Goal: Task Accomplishment & Management: Use online tool/utility

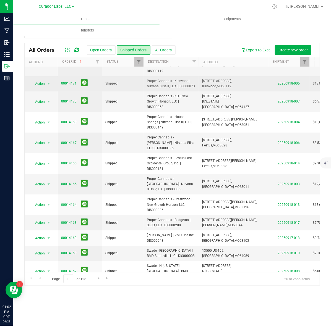
scroll to position [149, 0]
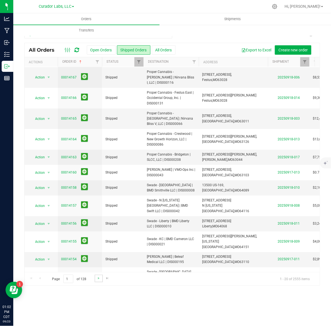
click at [99, 281] on link "Go to the next page" at bounding box center [99, 278] width 8 height 7
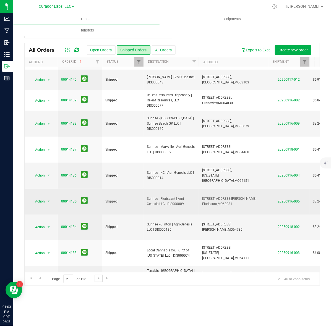
scroll to position [186, 0]
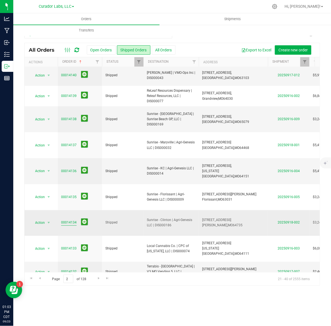
click at [68, 220] on link "00014134" at bounding box center [68, 222] width 15 height 5
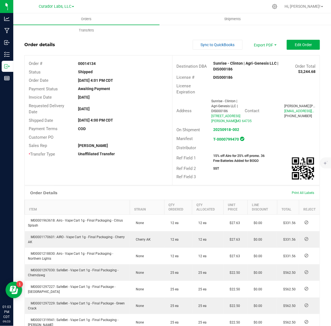
click at [217, 79] on strong "DIS000186" at bounding box center [223, 77] width 19 height 4
copy strong "DIS000186"
click at [85, 61] on strong "00014134" at bounding box center [87, 63] width 18 height 4
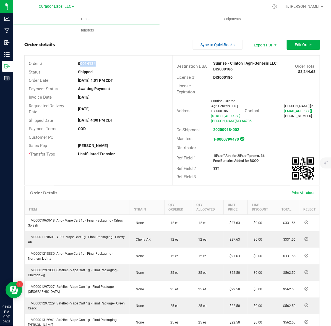
click at [85, 61] on strong "00014134" at bounding box center [87, 63] width 18 height 4
copy strong "00014134"
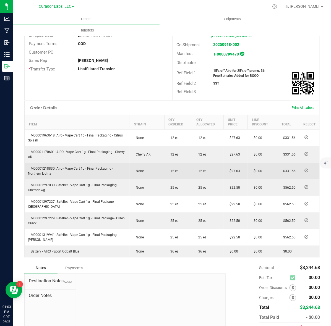
scroll to position [104, 0]
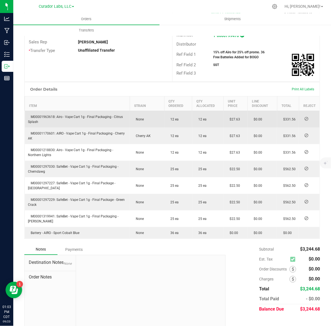
click at [49, 115] on span "M00001963618: Airo - Vape Cart 1g - Final Packaging - Citrus Splash" at bounding box center [75, 119] width 95 height 9
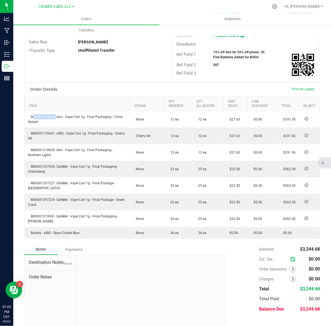
copy span "M00001963618"
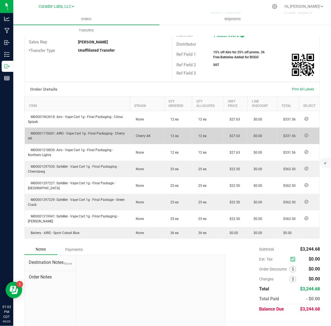
click at [36, 136] on span "M00001170601: AIRO - Vape Cart 1g - Final Packaging - Cherry AK" at bounding box center [76, 136] width 97 height 9
click at [41, 133] on span "M00001170601: AIRO - Vape Cart 1g - Final Packaging - Cherry AK" at bounding box center [76, 136] width 97 height 9
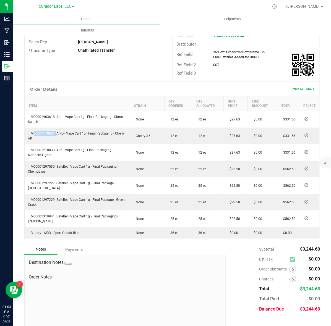
copy span "M00001170601"
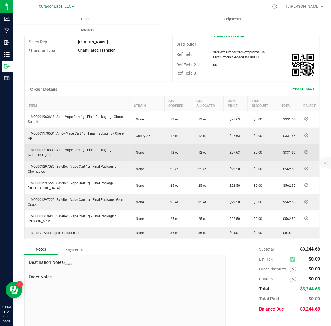
click at [40, 147] on td "M00001218830: Airo - Vape Cart 1g - Final Packaging - Northern Lights" at bounding box center [77, 152] width 105 height 17
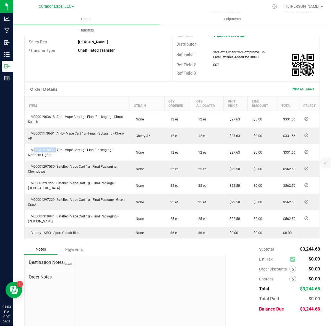
copy span "M00001218830"
click at [247, 57] on strong "15% off Airo for 25% off promo. 36 Free Batteries Added for BOGO" at bounding box center [239, 54] width 51 height 9
copy strong "15% off Airo for 25% off promo. 36 Free Batteries Added for BOGO"
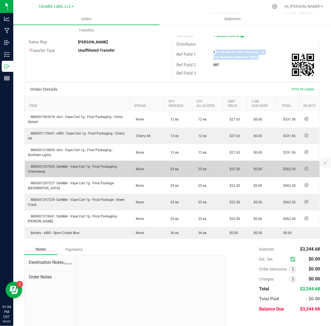
click at [35, 167] on span "M00001297030: SafeBet - Vape Cart 1g - Final Packaging - Chemdawg" at bounding box center [73, 169] width 90 height 9
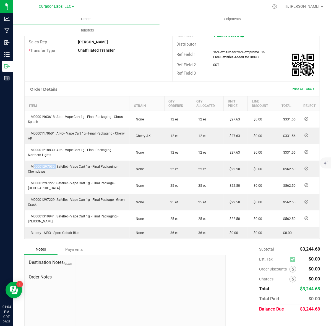
copy span "M00001297030"
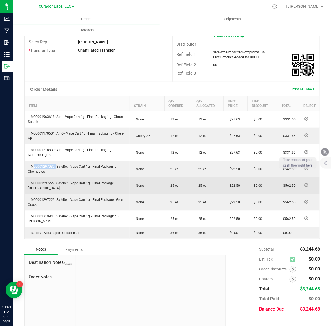
click at [36, 183] on span "M00001297227: SafeBet - Vape Cart 1g - Final Package - [GEOGRAPHIC_DATA]" at bounding box center [71, 185] width 87 height 9
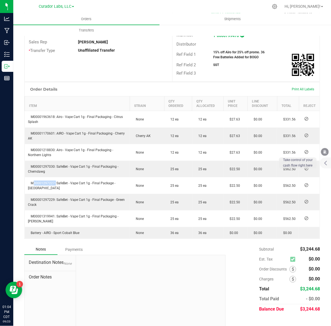
copy span "M00001297227"
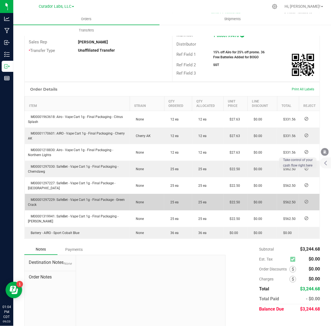
click at [34, 198] on span "M00001297229: SafeBet - Vape Cart 1g - Final Package - Green Crack" at bounding box center [76, 202] width 97 height 9
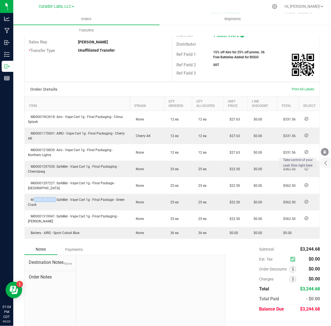
copy span "M00001297229"
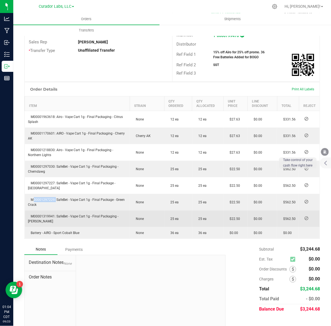
click at [42, 216] on span "M00001319941: SafeBet - Vape Cart 1g - Final Packaging - [PERSON_NAME]" at bounding box center [73, 219] width 90 height 9
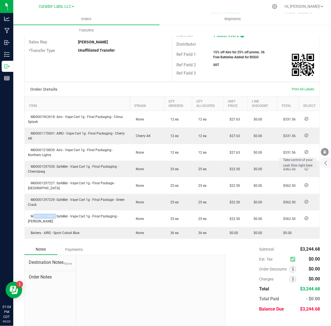
copy span "M00001319941"
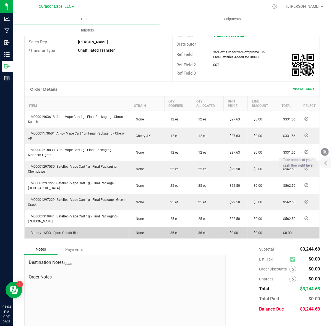
click at [41, 233] on span "Battery - AIRO - Sport Cobalt Blue" at bounding box center [53, 233] width 51 height 4
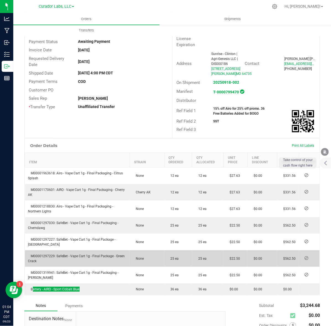
scroll to position [0, 0]
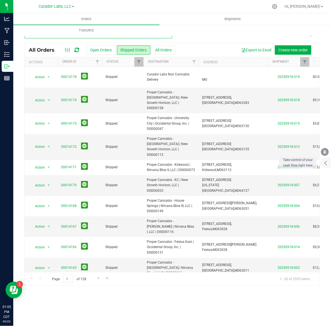
click at [82, 38] on input "text" at bounding box center [98, 34] width 148 height 8
type input "swade"
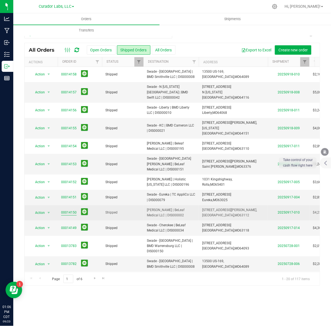
click at [71, 210] on link "00014150" at bounding box center [68, 212] width 15 height 5
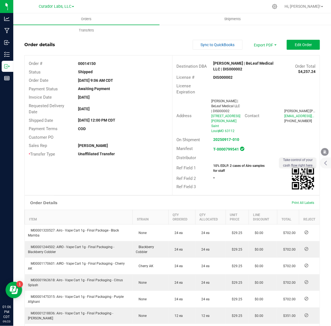
click at [219, 78] on strong "DIS000002" at bounding box center [223, 77] width 19 height 4
click at [87, 63] on strong "00014150" at bounding box center [87, 63] width 18 height 4
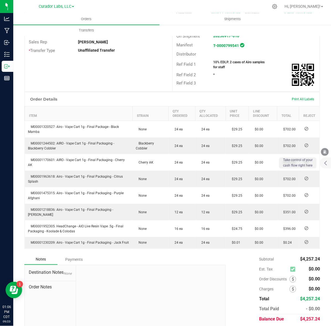
click at [219, 62] on strong "10% EDLP. 2 cases of Airo samples for staff" at bounding box center [239, 64] width 51 height 9
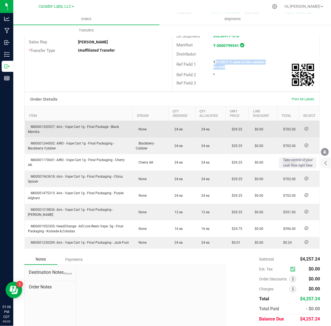
click at [44, 125] on span "M00001320527: Airo - Vape Cart 1g - Final Package - Black Mamba" at bounding box center [73, 129] width 91 height 9
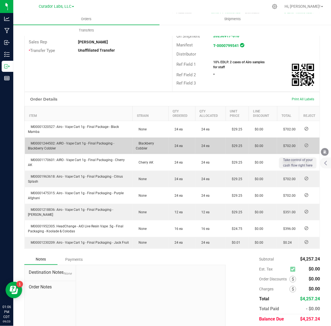
click at [43, 142] on span "M00001244502: AIRO - Vape Cart 1g - Final Packaging - Blackberry Cobbler" at bounding box center [71, 146] width 86 height 9
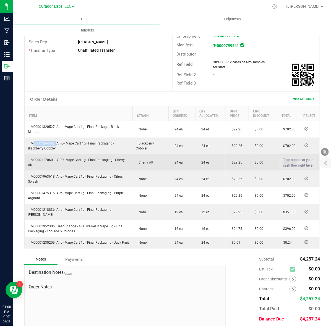
click at [49, 158] on span "M00001170601: AIRO - Vape Cart 1g - Final Packaging - Cherry AK" at bounding box center [76, 162] width 97 height 9
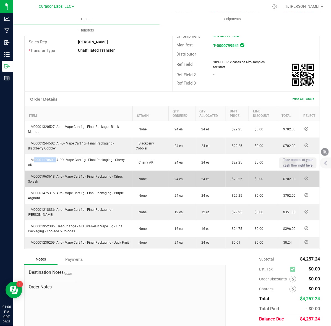
click at [41, 175] on span "M00001963618: Airo - Vape Cart 1g - Final Packaging - Citrus Splash" at bounding box center [75, 179] width 95 height 9
drag, startPoint x: 41, startPoint y: 172, endPoint x: 164, endPoint y: 170, distance: 122.8
click at [42, 175] on span "M00001963618: Airo - Vape Cart 1g - Final Packaging - Citrus Splash" at bounding box center [75, 179] width 95 height 9
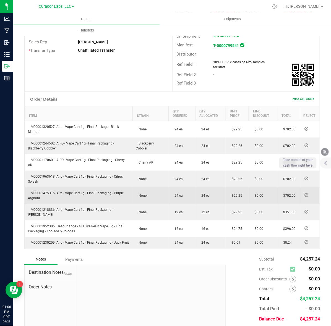
click at [49, 191] on span "M00001475315: Airo - Vape Cart 1g - Final Packaging - Purple Afghani" at bounding box center [76, 195] width 96 height 9
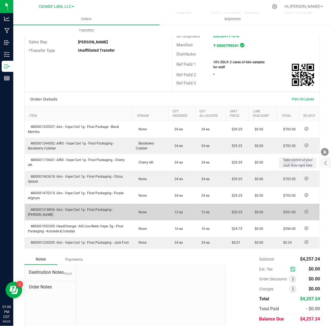
click at [43, 208] on span "M00001218836: Airo - Vape Cart 1g - Final Packaging - [PERSON_NAME]" at bounding box center [70, 212] width 85 height 9
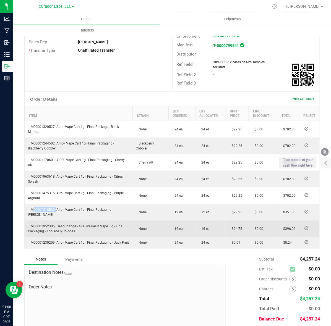
click at [33, 225] on span "M00001952305: HeadChange - AIO Live Resin Vape .5g - Final Packaging - Koolade …" at bounding box center [75, 229] width 95 height 9
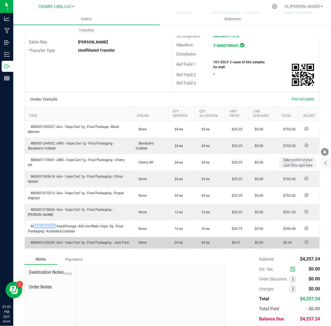
click at [37, 241] on span "M00001230209: Airo - Vape Cart 1g - Final Packaging - Jack Fruit" at bounding box center [78, 243] width 101 height 4
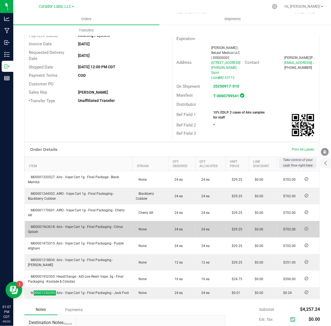
scroll to position [0, 0]
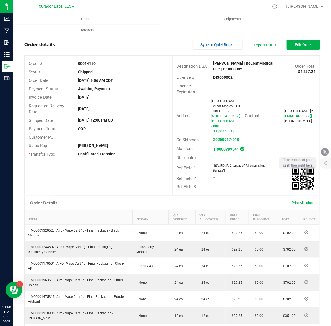
drag, startPoint x: 107, startPoint y: 44, endPoint x: 100, endPoint y: 39, distance: 7.8
click at [107, 44] on div "Order details Sync to QuickBooks Export PDF Edit Order" at bounding box center [172, 45] width 296 height 10
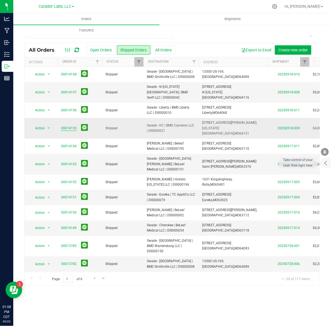
click at [68, 126] on link "00014155" at bounding box center [68, 128] width 15 height 5
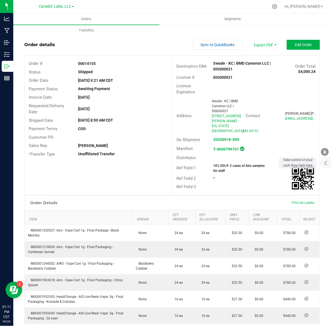
click at [90, 63] on strong "00014155" at bounding box center [87, 63] width 18 height 4
click at [224, 75] on strong "DIS000021" at bounding box center [223, 77] width 19 height 4
click at [88, 64] on strong "00014155" at bounding box center [87, 63] width 18 height 4
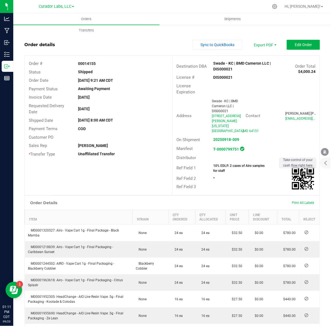
click at [88, 64] on strong "00014155" at bounding box center [87, 63] width 18 height 4
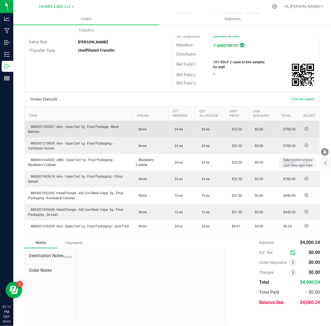
scroll to position [106, 0]
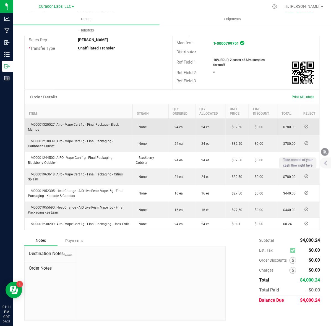
click at [44, 123] on span "M00001320527: Airo - Vape Cart 1g - Final Package - Black Mamba" at bounding box center [73, 127] width 91 height 9
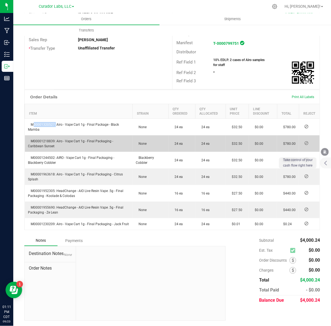
click at [37, 139] on span "M00001218839: Airo - Vape Cart 1g - Final Packaging - Caribbean Sunset" at bounding box center [70, 143] width 85 height 9
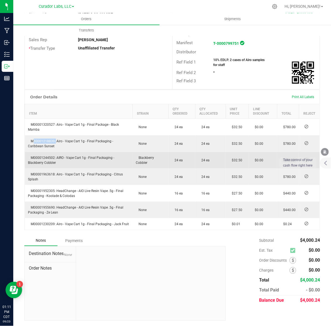
click at [31, 156] on span "M00001244502: AIRO - Vape Cart 1g - Final Packaging - Blackberry Cobbler" at bounding box center [71, 160] width 86 height 9
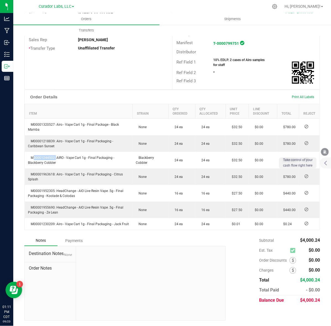
click at [224, 58] on strong "10% EDLP. 2 cases of Airo samples for staff" at bounding box center [239, 62] width 51 height 9
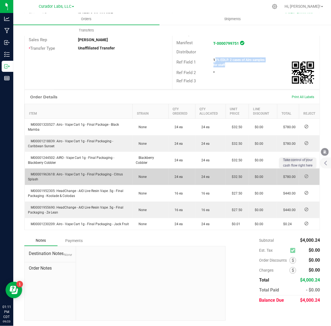
click at [40, 173] on span "M00001963618: Airo - Vape Cart 1g - Final Packaging - Citrus Splash" at bounding box center [75, 177] width 95 height 9
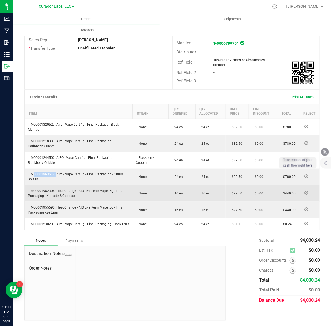
click at [37, 189] on span "M00001952305: HeadChange - AIO Live Resin Vape .5g - Final Packaging - Koolade …" at bounding box center [75, 193] width 95 height 9
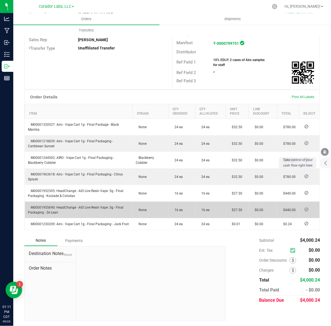
click at [47, 206] on span "M00001955690: HeadChange - AIO Live Resin Vape .5g - Final Packaging - Ze Lean" at bounding box center [75, 210] width 95 height 9
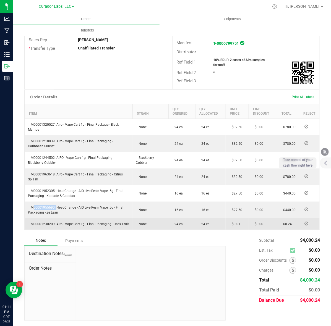
click at [50, 222] on span "M00001230209: Airo - Vape Cart 1g - Final Packaging - Jack Fruit" at bounding box center [78, 224] width 101 height 4
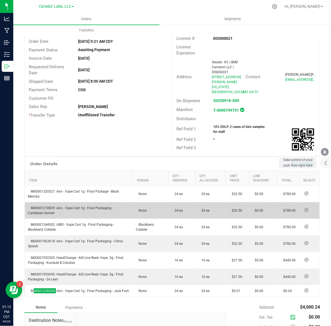
scroll to position [0, 0]
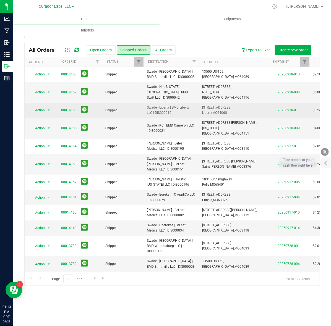
click at [68, 108] on link "00014156" at bounding box center [68, 110] width 15 height 5
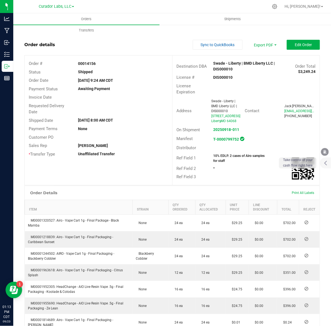
click at [84, 64] on strong "00014156" at bounding box center [87, 63] width 18 height 4
click at [217, 75] on strong "DIS000010" at bounding box center [223, 77] width 19 height 4
click at [216, 160] on strong "10% EDLP. 2 cases of Airo samples for staff" at bounding box center [239, 158] width 51 height 9
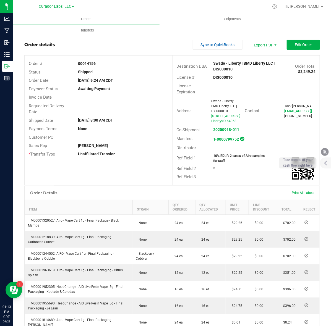
click at [216, 160] on strong "10% EDLP. 2 cases of Airo samples for staff" at bounding box center [239, 158] width 51 height 9
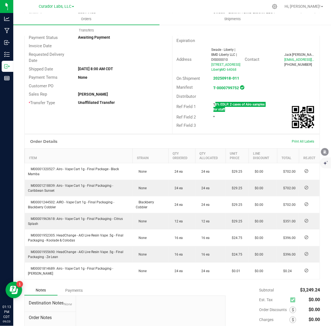
scroll to position [101, 0]
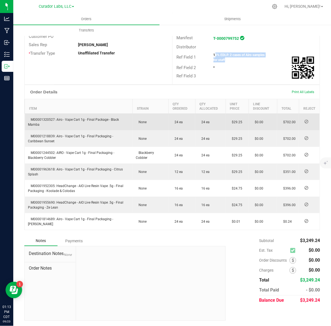
click at [48, 119] on span "M00001320527: Airo - Vape Cart 1g - Final Package - Black Mamba" at bounding box center [73, 122] width 91 height 9
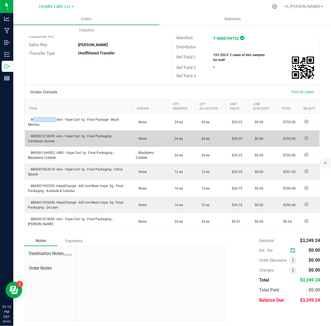
click at [46, 137] on span "M00001218839: Airo - Vape Cart 1g - Final Packaging - Caribbean Sunset" at bounding box center [70, 138] width 85 height 9
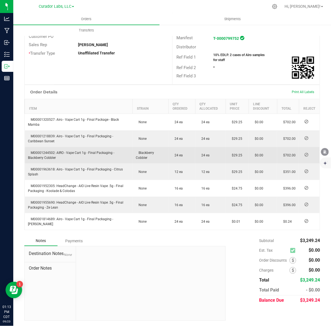
click at [47, 152] on span "M00001244502: AIRO - Vape Cart 1g - Final Packaging - Blackberry Cobbler" at bounding box center [71, 155] width 86 height 9
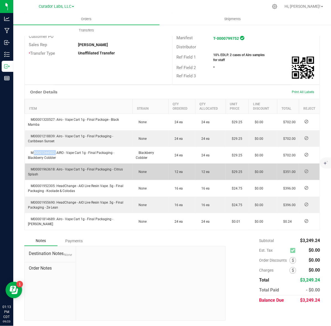
click at [42, 171] on span "M00001963618: Airo - Vape Cart 1g - Final Packaging - Citrus Splash" at bounding box center [75, 172] width 95 height 9
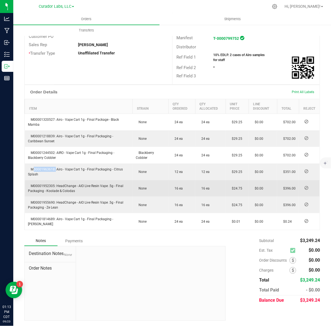
click at [50, 186] on span "M00001952305: HeadChange - AIO Live Resin Vape .5g - Final Packaging - Koolade …" at bounding box center [75, 188] width 95 height 9
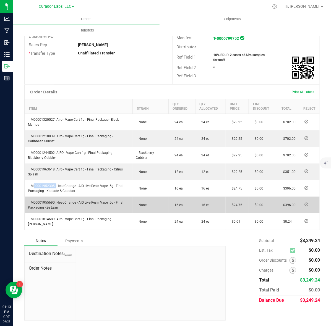
click at [51, 202] on span "M00001955690: HeadChange - AIO Live Resin Vape .5g - Final Packaging - Ze Lean" at bounding box center [75, 205] width 95 height 9
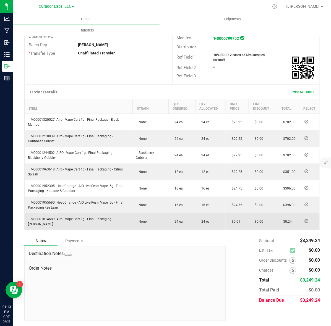
click at [39, 217] on span "M00001814689: Airo - Vape Cart 1g - Final Packaging - [PERSON_NAME]" at bounding box center [70, 221] width 85 height 9
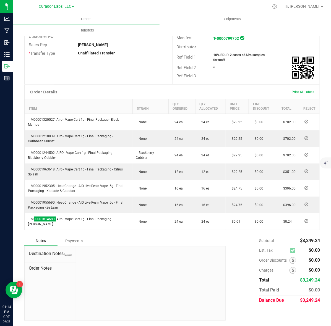
scroll to position [0, 0]
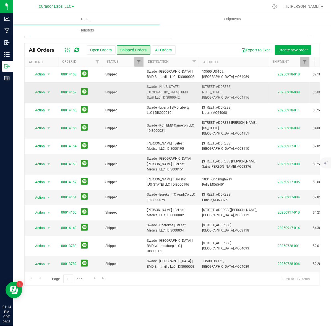
click at [64, 90] on link "00014157" at bounding box center [68, 92] width 15 height 5
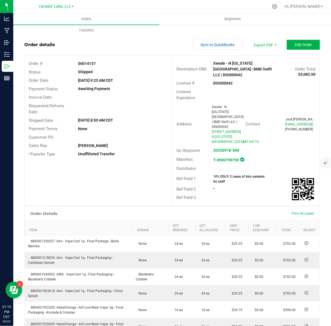
click at [80, 63] on strong "00014157" at bounding box center [87, 63] width 18 height 4
click at [214, 81] on strong "DIS000042" at bounding box center [223, 83] width 19 height 4
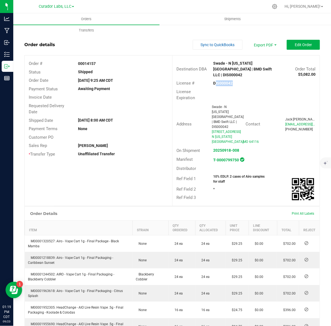
click at [214, 81] on strong "DIS000042" at bounding box center [223, 83] width 19 height 4
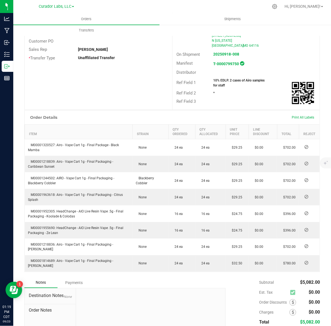
scroll to position [123, 0]
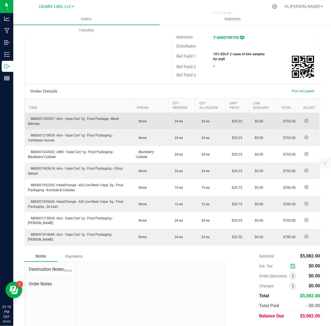
click at [35, 117] on span "M00001320527: Airo - Vape Cart 1g - Final Package - Black Mamba" at bounding box center [73, 121] width 91 height 9
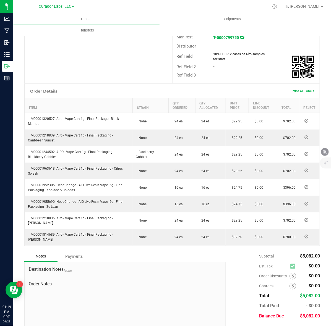
click at [233, 35] on div "Orders Shipments Transfers" at bounding box center [178, 24] width 331 height 23
click at [220, 52] on strong "10% EDLP. 2 cases of Airo samples for staff" at bounding box center [239, 56] width 51 height 9
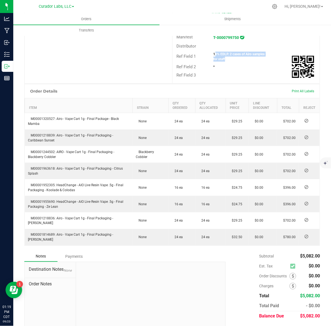
click at [220, 52] on strong "10% EDLP. 2 cases of Airo samples for staff" at bounding box center [239, 56] width 51 height 9
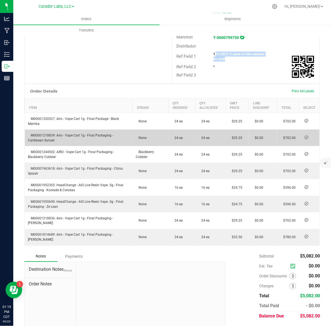
click at [45, 130] on td "M00001218839: Airo - Vape Cart 1g - Final Packaging - Caribbean Sunset" at bounding box center [79, 138] width 108 height 17
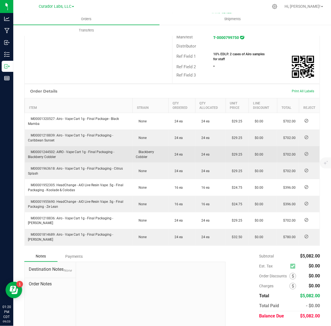
click at [36, 150] on span "M00001244502: AIRO - Vape Cart 1g - Final Packaging - Blackberry Cobbler" at bounding box center [71, 154] width 86 height 9
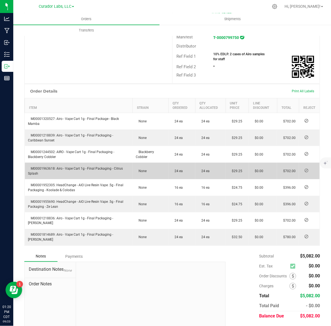
click at [35, 167] on span "M00001963618: Airo - Vape Cart 1g - Final Packaging - Citrus Splash" at bounding box center [75, 171] width 95 height 9
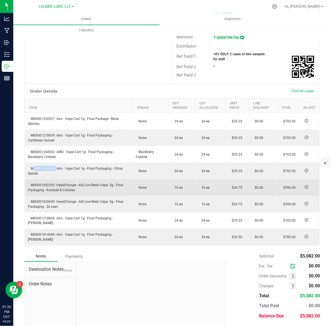
click at [53, 183] on span "M00001952305: HeadChange - AIO Live Resin Vape .5g - Final Packaging - Koolade …" at bounding box center [75, 187] width 95 height 9
click at [50, 183] on span "M00001952305: HeadChange - AIO Live Resin Vape .5g - Final Packaging - Koolade …" at bounding box center [75, 187] width 95 height 9
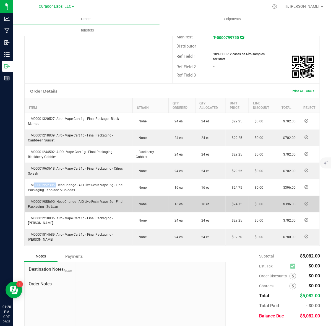
click at [47, 200] on span "M00001955690: HeadChange - AIO Live Resin Vape .5g - Final Packaging - Ze Lean" at bounding box center [75, 204] width 95 height 9
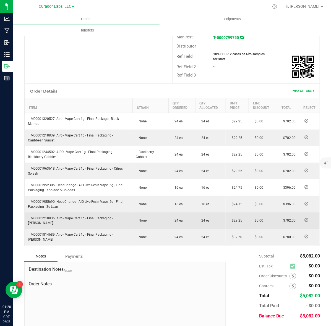
click at [51, 217] on span "M00001218836: Airo - Vape Cart 1g - Final Packaging - [PERSON_NAME]" at bounding box center [70, 221] width 85 height 9
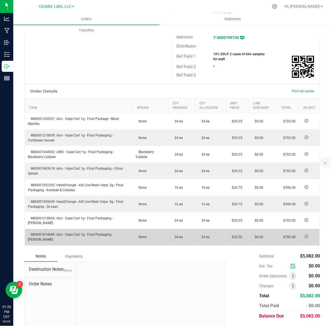
click at [42, 233] on span "M00001814689: Airo - Vape Cart 1g - Final Packaging - [PERSON_NAME]" at bounding box center [70, 237] width 85 height 9
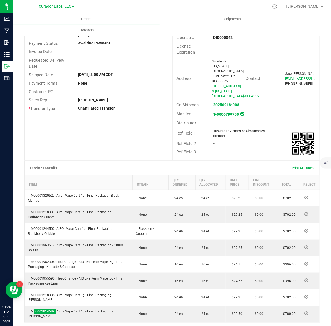
scroll to position [0, 0]
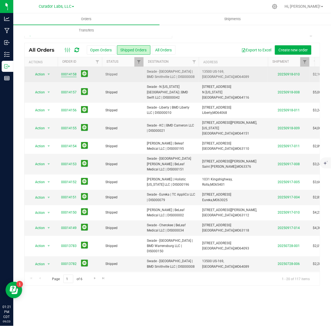
click at [69, 77] on link "00014158" at bounding box center [68, 74] width 15 height 5
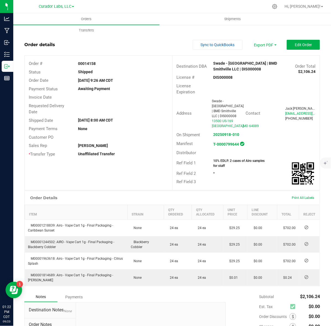
click at [220, 79] on strong "DIS000008" at bounding box center [223, 77] width 19 height 4
click at [84, 63] on strong "00014158" at bounding box center [87, 63] width 18 height 4
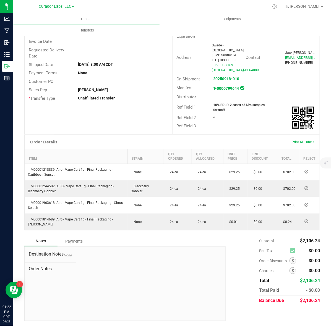
scroll to position [56, 0]
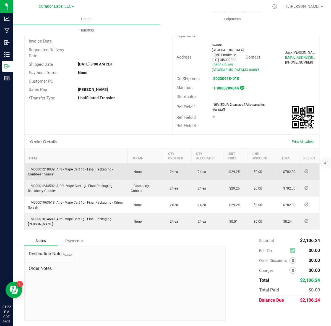
click at [49, 168] on span "M00001218839: Airo - Vape Cart 1g - Final Packaging - Caribbean Sunset" at bounding box center [70, 172] width 85 height 9
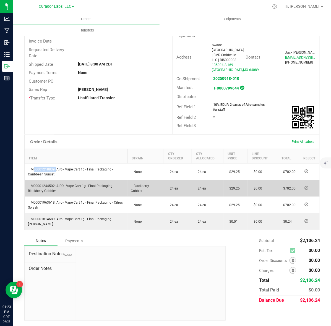
click at [41, 184] on span "M00001244502: AIRO - Vape Cart 1g - Final Packaging - Blackberry Cobbler" at bounding box center [71, 188] width 86 height 9
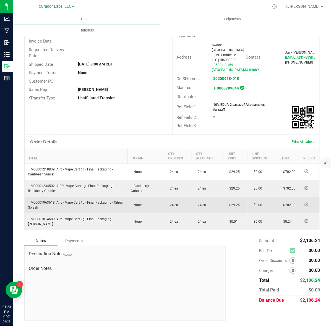
click at [48, 202] on span "M00001963618: Airo - Vape Cart 1g - Final Packaging - Citrus Splash" at bounding box center [75, 205] width 95 height 9
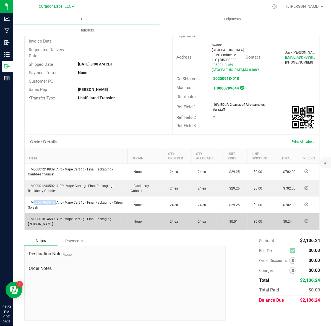
click at [46, 217] on span "M00001814689: Airo - Vape Cart 1g - Final Packaging - [PERSON_NAME]" at bounding box center [70, 221] width 85 height 9
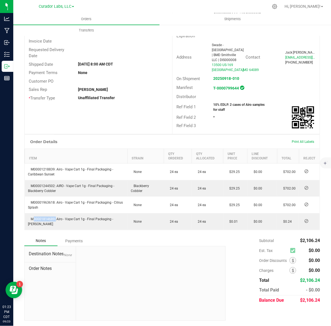
click at [226, 106] on strong "10% EDLP. 2 cases of Airo samples for staff" at bounding box center [239, 107] width 51 height 9
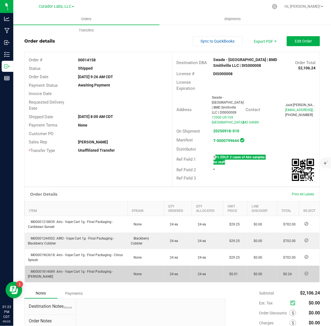
scroll to position [0, 0]
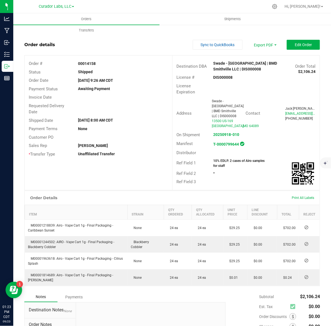
click at [146, 121] on div "[DATE] 8:00 AM CDT" at bounding box center [123, 121] width 98 height 6
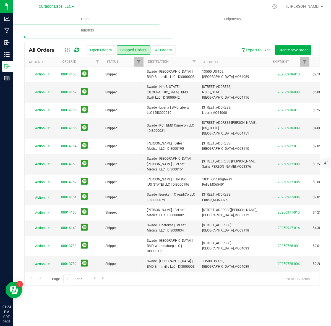
click at [62, 36] on input "swade" at bounding box center [98, 34] width 148 height 8
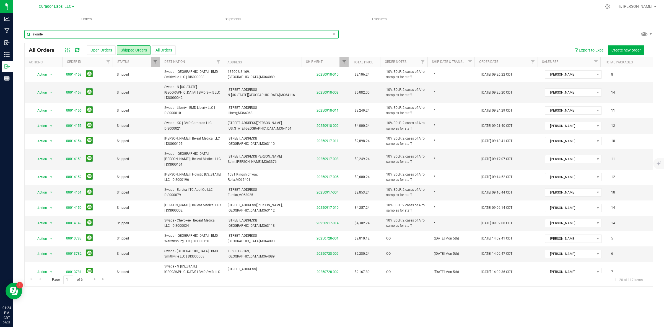
click at [71, 32] on input "swade" at bounding box center [181, 34] width 314 height 8
type input "proper"
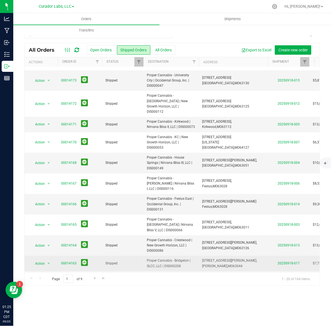
scroll to position [35, 0]
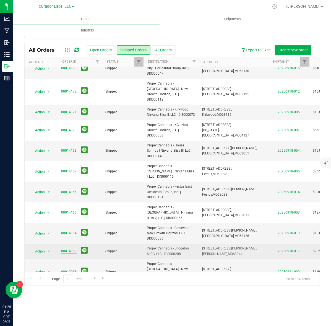
click at [75, 249] on link "00014163" at bounding box center [68, 251] width 15 height 5
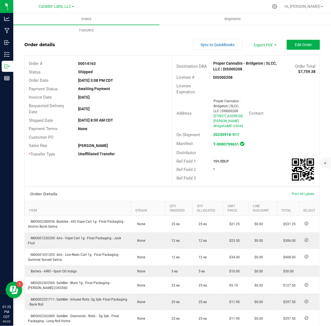
click at [220, 79] on strong "DIS000208" at bounding box center [223, 77] width 19 height 4
click at [220, 78] on strong "DIS000208" at bounding box center [223, 77] width 19 height 4
click at [89, 62] on strong "00014163" at bounding box center [87, 63] width 18 height 4
click at [214, 163] on strong "15% EDLP" at bounding box center [221, 162] width 15 height 4
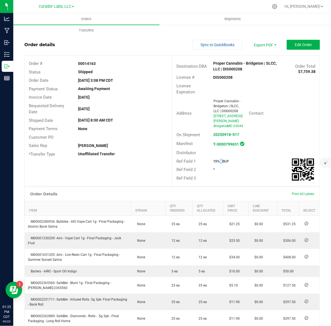
click at [214, 163] on strong "15% EDLP" at bounding box center [221, 162] width 15 height 4
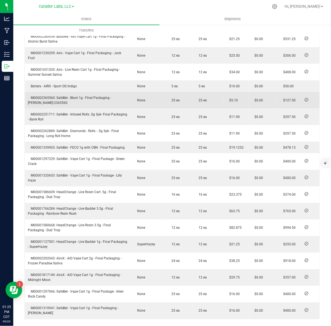
scroll to position [173, 0]
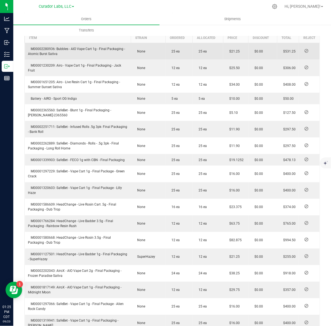
click at [45, 52] on span "M00002280936: Bubbles - AIO Vape Cart 1g - Final Packaging - Atomic Burst Sativa" at bounding box center [76, 51] width 97 height 9
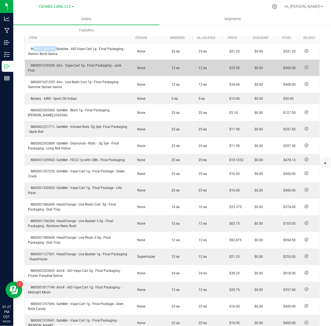
click at [49, 71] on span "M00001230209: Airo - Vape Cart 1g - Final Packaging - Jack Fruit" at bounding box center [74, 68] width 93 height 9
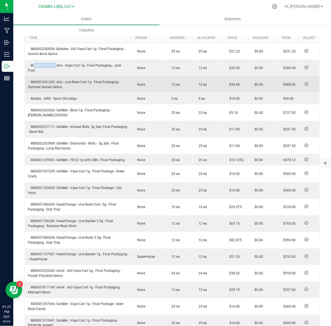
click at [39, 89] on td "M00001651205: Airo - Live Resin Cart 1g - Final Packaging - Summer Sunset Sativa" at bounding box center [78, 84] width 106 height 17
click at [38, 87] on span "M00001651205: Airo - Live Resin Cart 1g - Final Packaging - Summer Sunset Sativa" at bounding box center [74, 84] width 92 height 9
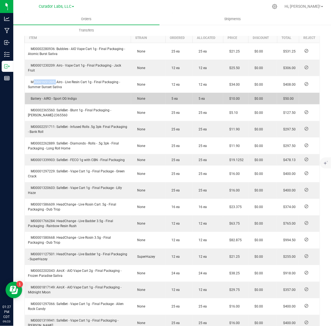
click at [54, 105] on td "Battery - AIRO - Sport OG Indigo" at bounding box center [78, 99] width 106 height 12
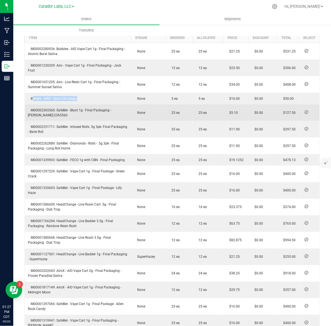
click at [34, 114] on span "M00002365560: SafeBet - Blunt 1g - Final Packaging - [PERSON_NAME]-2365560" at bounding box center [69, 112] width 83 height 9
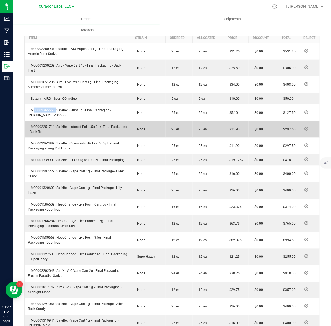
click at [37, 132] on span "M00002251711: SafeBet - Infused Rolls .5g 3pk- Final Packaging - Bank Roll" at bounding box center [77, 129] width 99 height 9
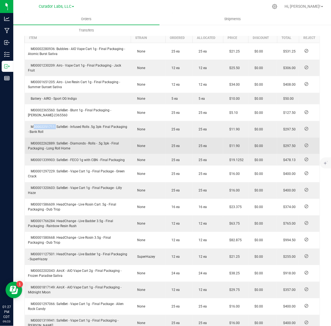
click at [43, 148] on span "M00002262889: SafeBet - Diamonds - Rolls - .5g 3pk - Final Packaging - Long Rol…" at bounding box center [73, 146] width 91 height 9
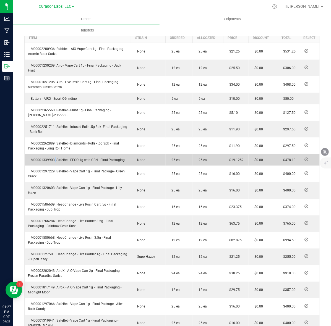
click at [53, 162] on span "M00001339903: SafeBet - FECO 1g with CBN - Final Packaging" at bounding box center [76, 160] width 97 height 4
click at [35, 162] on span "M00001339903: SafeBet - FECO 1g with CBN - Final Packaging" at bounding box center [76, 160] width 97 height 4
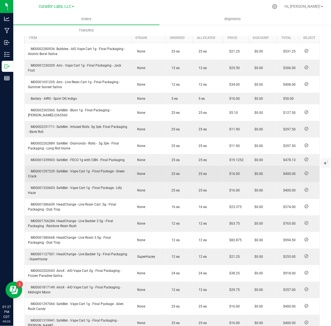
click at [49, 179] on td "M00001297229: SafeBet - Vape Cart 1g - Final Package - Green Crack" at bounding box center [78, 174] width 106 height 17
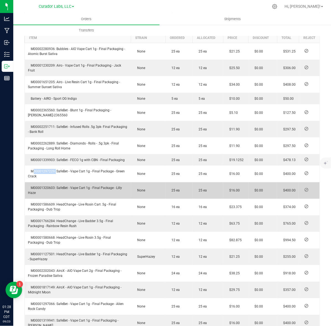
click at [38, 193] on span "M00001320603: SafeBet - Vape Cart 1g - Final Package - Lilly Haze" at bounding box center [75, 190] width 94 height 9
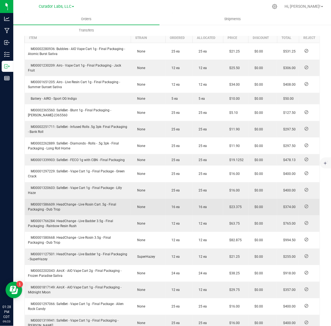
click at [42, 210] on span "M00001586609: HeadChange - Live Rosin Cart .5g - Final Packaging - Dub Trop" at bounding box center [72, 207] width 88 height 9
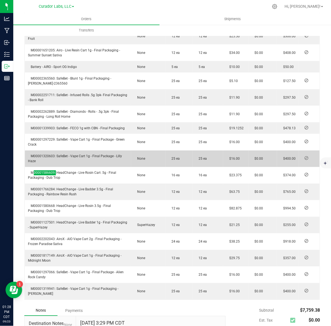
scroll to position [242, 0]
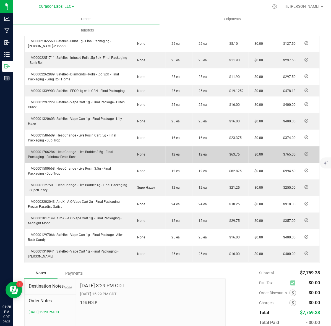
click at [40, 156] on span "M00001766284: HeadChange - Live Badder 3.5g - Final Packaging - Rainbow Resin R…" at bounding box center [70, 154] width 85 height 9
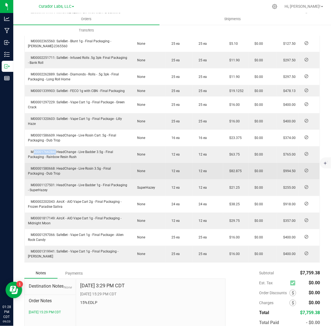
click at [53, 174] on span "M00001580668: HeadChange - Live Rosin 3.5g - Final Packaging - Dub Trop" at bounding box center [69, 171] width 83 height 9
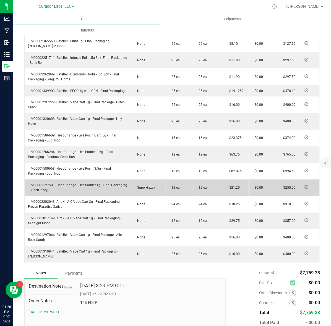
click at [45, 191] on span "M00001127501: HeadChange - Live Badder 1g - Final Packaging - SuperHazey" at bounding box center [77, 188] width 99 height 9
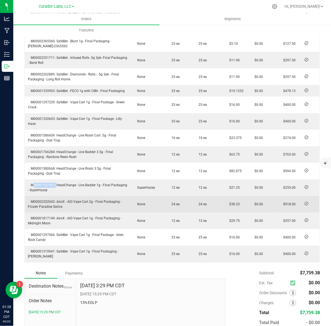
click at [52, 206] on span "M00002202043: AiroX - AIO Vape Cart 2g - Final Packaging - Frozen Paradise Sati…" at bounding box center [74, 204] width 93 height 9
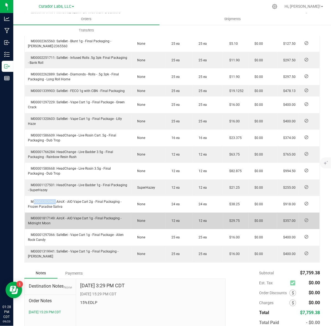
click at [49, 223] on span "M00001817149: AiroX - AIO Vape Cart 1g - Final Packaging - Midnight Moon" at bounding box center [74, 221] width 93 height 9
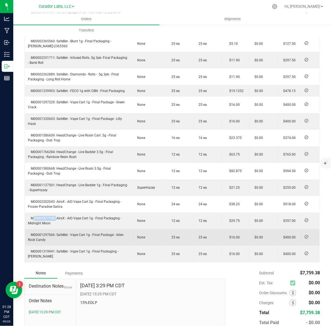
click at [33, 240] on span "M00001297066: SafeBet - Vape Cart 1g - Final Package - Alien Rock Candy" at bounding box center [76, 237] width 96 height 9
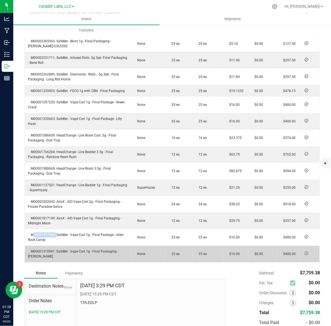
click at [38, 255] on span "M00001319941: SafeBet - Vape Cart 1g - Final Packaging - [PERSON_NAME]" at bounding box center [73, 254] width 90 height 9
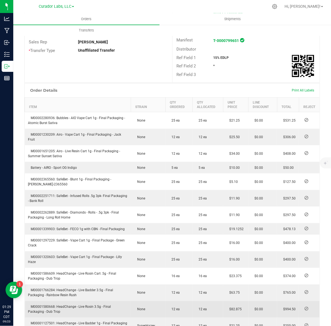
scroll to position [0, 0]
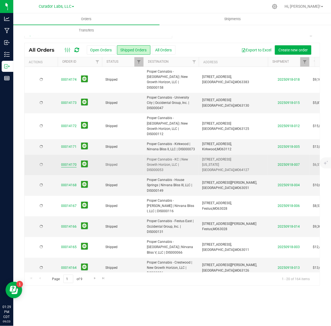
click at [67, 162] on link "00014170" at bounding box center [68, 164] width 15 height 5
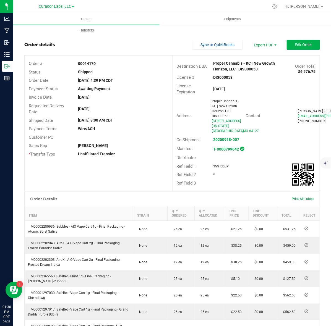
click at [219, 78] on strong "DIS000053" at bounding box center [223, 77] width 19 height 4
click at [84, 61] on strong "00014170" at bounding box center [87, 63] width 18 height 4
click at [217, 165] on strong "15% EDLP" at bounding box center [221, 167] width 15 height 4
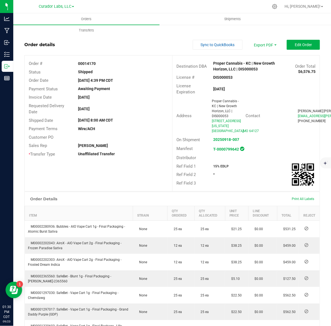
click at [217, 165] on strong "15% EDLP" at bounding box center [221, 167] width 15 height 4
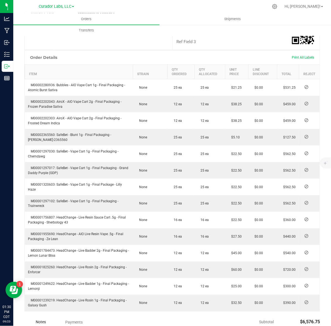
scroll to position [173, 0]
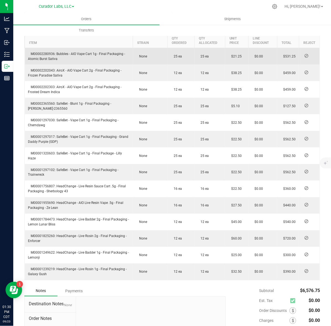
click at [36, 53] on span "M00002280936: Bubbles - AIO Vape Cart 1g - Final Packaging - Atomic Burst Sativa" at bounding box center [76, 56] width 97 height 9
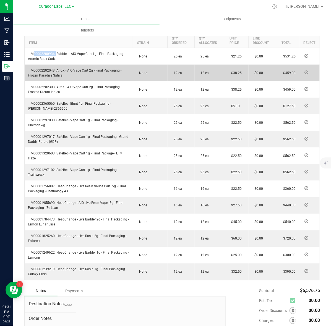
click at [46, 72] on span "M00002202043: AiroX - AIO Vape Cart 2g - Final Packaging - Frozen Paradise Sati…" at bounding box center [74, 73] width 93 height 9
click at [45, 72] on span "M00002202043: AiroX - AIO Vape Cart 2g - Final Packaging - Frozen Paradise Sati…" at bounding box center [74, 73] width 93 height 9
click at [48, 71] on span "M00002202043: AiroX - AIO Vape Cart 2g - Final Packaging - Frozen Paradise Sati…" at bounding box center [74, 73] width 93 height 9
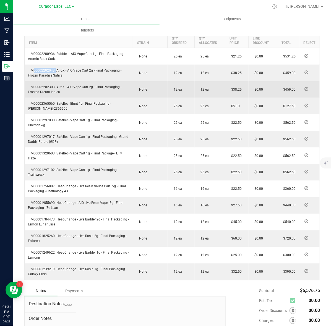
click at [49, 86] on span "M00002202303: AiroX - AIO Vape Cart 2g - Final Packaging - Frosted Dream Indica" at bounding box center [74, 89] width 93 height 9
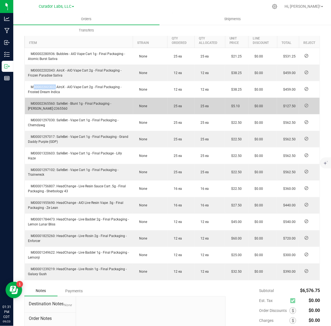
click at [43, 103] on span "M00002365560: SafeBet - Blunt 1g - Final Packaging - [PERSON_NAME]-2365560" at bounding box center [69, 106] width 83 height 9
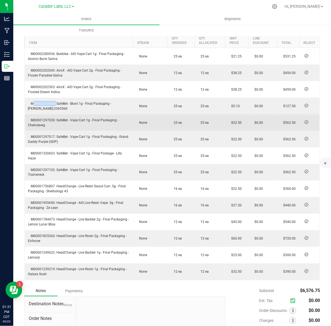
click at [44, 121] on span "M00001297030: SafeBet - Vape Cart 1g - Final Packaging - Chemdawg" at bounding box center [73, 122] width 90 height 9
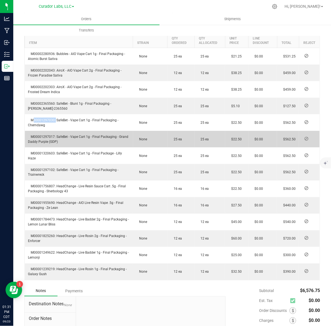
click at [46, 136] on span "M00001297017: SafeBet - Vape Cart 1g - Final Packaging - Grand Daddy Purple (GD…" at bounding box center [78, 139] width 100 height 9
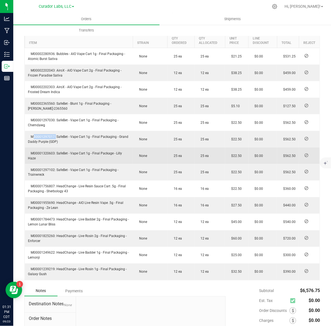
drag, startPoint x: 38, startPoint y: 149, endPoint x: 39, endPoint y: 153, distance: 4.0
click at [38, 149] on td "M00001320603: SafeBet - Vape Cart 1g - Final Package - Lilly Haze" at bounding box center [79, 156] width 108 height 17
click at [39, 153] on span "M00001320603: SafeBet - Vape Cart 1g - Final Package - Lilly Haze" at bounding box center [75, 156] width 94 height 9
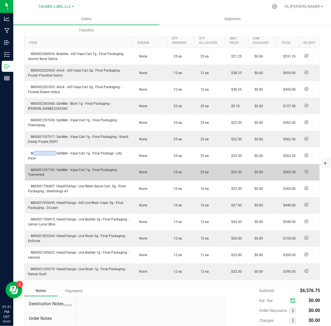
click at [39, 171] on span "M00001297102: SafeBet - Vape Cart 1g - Final Packaging - Trainwreck" at bounding box center [73, 172] width 90 height 9
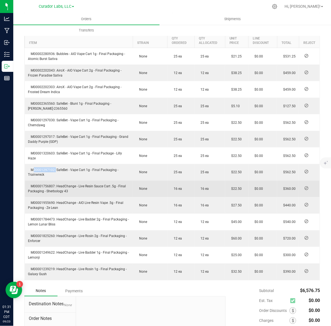
click at [40, 185] on span "M00001756807: HeadChange - Live Resin Sauce Cart .5g - Final Packaging - Sherbo…" at bounding box center [77, 189] width 98 height 9
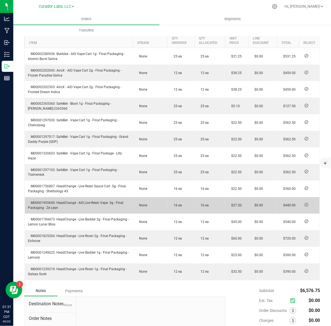
click at [53, 202] on span "M00001955690: HeadChange - AIO Live Resin Vape .5g - Final Packaging - Ze Lean" at bounding box center [75, 205] width 95 height 9
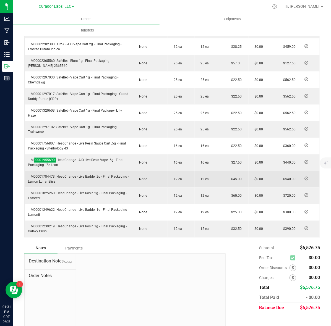
scroll to position [223, 0]
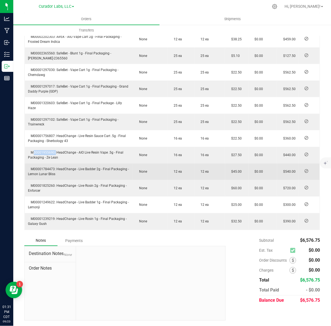
click at [33, 170] on span "M00001784473: HeadChange - Live Badder 2g - Final Packaging - Lemon Lunar Bliss" at bounding box center [78, 172] width 101 height 9
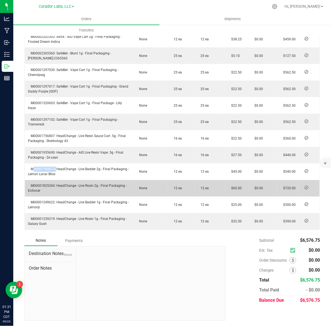
click at [47, 187] on span "M00001825260: HeadChange - Live Rosin 2g - Final Packaging - Enforcer" at bounding box center [77, 188] width 99 height 9
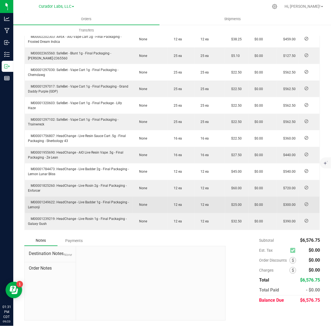
click at [41, 202] on span "M00001249622: HeadChange - Live Badder 1g - Final Packaging - Lemonji" at bounding box center [78, 205] width 101 height 9
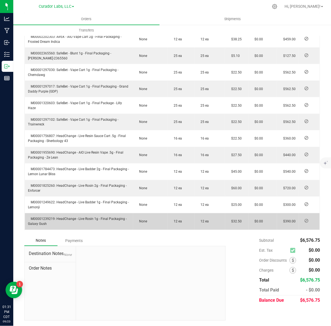
click at [45, 219] on span "M00001239219: HeadChange - Live Rosin 1g - Final Packaging - Galaxy Gush" at bounding box center [77, 221] width 99 height 9
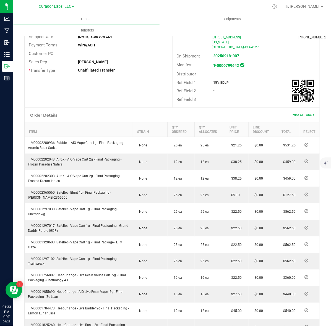
scroll to position [0, 0]
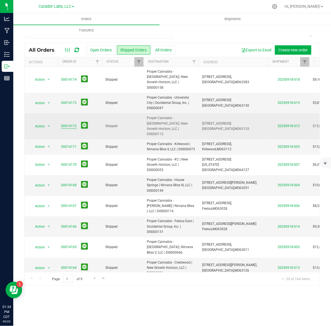
click at [68, 124] on link "00014172" at bounding box center [68, 126] width 15 height 5
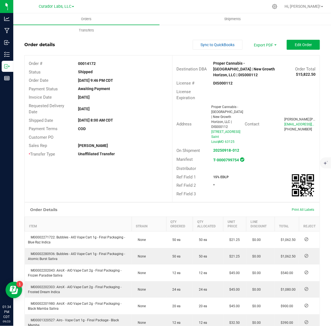
click at [216, 81] on strong "DIS000112" at bounding box center [223, 83] width 19 height 4
click at [80, 61] on div "00014172" at bounding box center [123, 64] width 98 height 6
click at [214, 175] on strong "15% EDLP" at bounding box center [221, 177] width 15 height 4
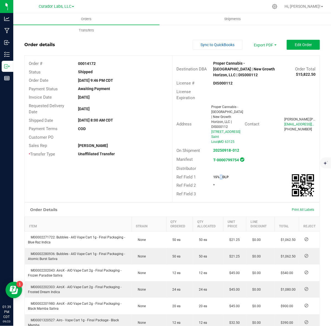
click at [214, 175] on strong "15% EDLP" at bounding box center [221, 177] width 15 height 4
click at [215, 175] on strong "15% EDLP" at bounding box center [221, 177] width 15 height 4
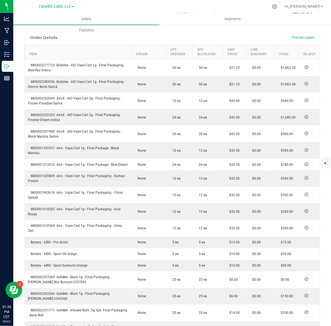
scroll to position [173, 0]
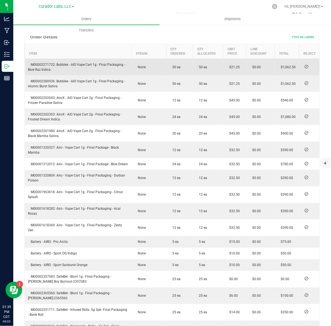
click at [45, 63] on span "M00002271722: Bubbles - AIO Vape Cart 1g - Final Packaging - Blue Raz Indica" at bounding box center [76, 67] width 97 height 9
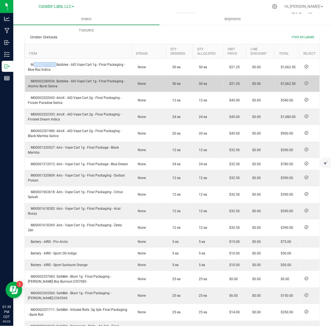
click at [41, 79] on span "M00002280936: Bubbles - AIO Vape Cart 1g - Final Packaging - Atomic Burst Sativa" at bounding box center [76, 83] width 97 height 9
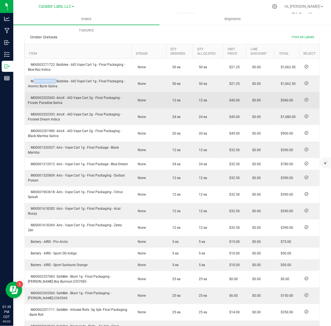
click at [47, 96] on span "M00002202043: AiroX - AIO Vape Cart 2g - Final Packaging - Frozen Paradise Sati…" at bounding box center [74, 100] width 93 height 9
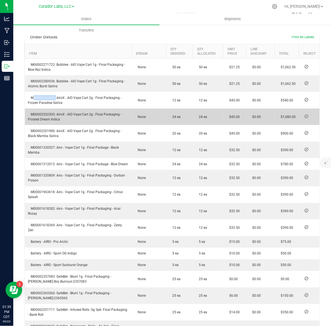
click at [28, 109] on td "M00002202303: AiroX - AIO Vape Cart 2g - Final Packaging - Frosted Dream Indica" at bounding box center [78, 117] width 107 height 17
click at [33, 113] on span "M00002202303: AiroX - AIO Vape Cart 2g - Final Packaging - Frosted Dream Indica" at bounding box center [74, 117] width 93 height 9
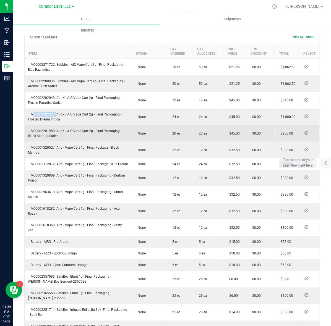
click at [47, 129] on span "M00002201980: AiroX - AIO Vape Cart 2g - Final Packaging - Black Mamba Sativa" at bounding box center [74, 133] width 93 height 9
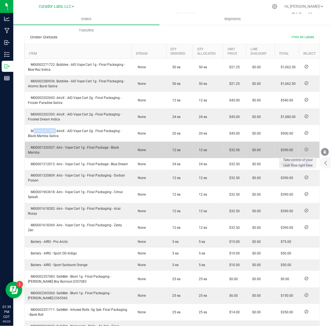
click at [35, 146] on span "M00001320527: Airo - Vape Cart 1g - Final Package - Black Mamba" at bounding box center [73, 150] width 91 height 9
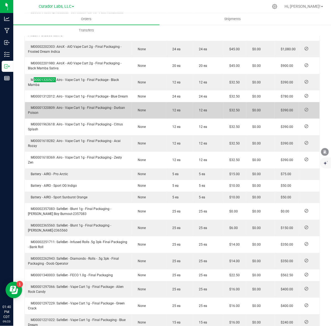
scroll to position [242, 0]
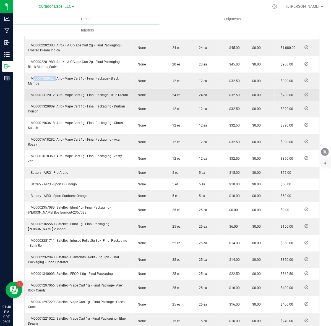
click at [39, 93] on span "M00001312012: Airo - Vape Cart 1g - Final Package - Blue Dream" at bounding box center [78, 95] width 100 height 4
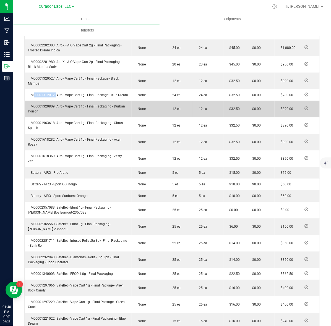
click at [46, 106] on span "M00001320809: Airo - Vape Cart 1g - Final Packaging - Durban Poison" at bounding box center [76, 109] width 97 height 9
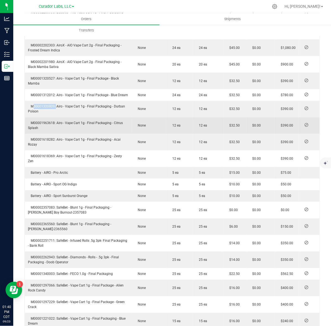
click at [48, 125] on td "M00001963618: Airo - Vape Cart 1g - Final Packaging - Citrus Splash" at bounding box center [78, 126] width 107 height 17
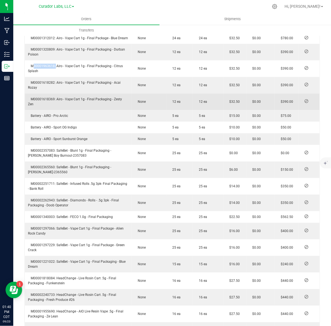
scroll to position [311, 0]
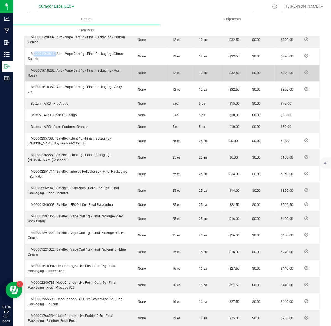
click at [45, 71] on span "M00001618282: Airo - Vape Cart 1g - Final Packaging - Acai Rozay" at bounding box center [74, 73] width 93 height 9
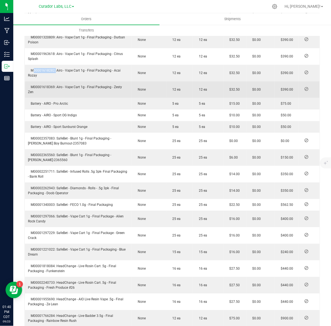
click at [35, 85] on span "M00001618369: Airo - Vape Cart 1g - Final Packaging - Zesty Zen" at bounding box center [75, 89] width 94 height 9
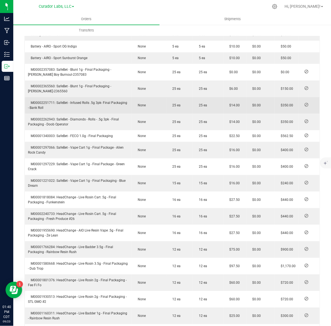
scroll to position [346, 0]
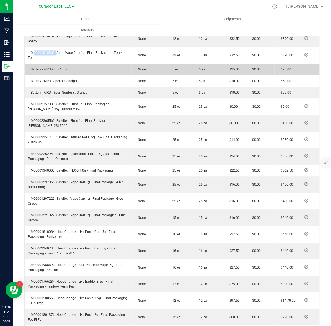
click at [44, 65] on td "Battery - AIRO - Pro Arctic" at bounding box center [78, 70] width 107 height 12
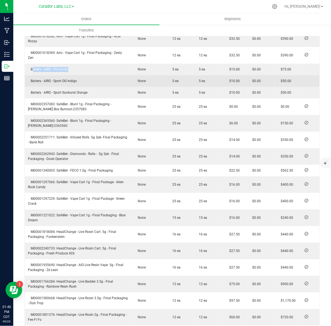
click at [55, 83] on td "Battery - AIRO - Sport OG Indigo" at bounding box center [78, 81] width 107 height 12
click at [55, 81] on span "Battery - AIRO - Sport OG Indigo" at bounding box center [52, 81] width 49 height 4
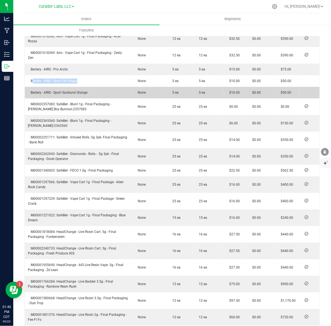
click at [33, 92] on span "Battery - AIRO - Sport Sunburst Orange" at bounding box center [57, 93] width 59 height 4
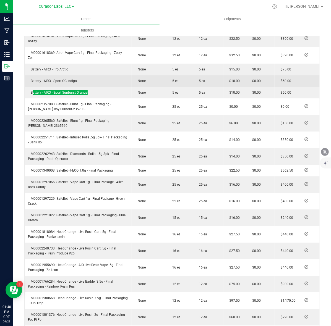
scroll to position [380, 0]
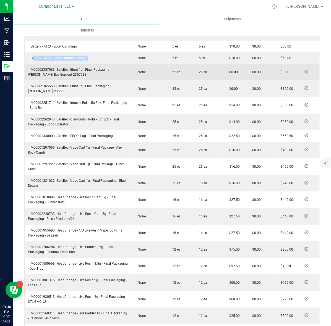
click at [62, 68] on span "M00002357083: SafeBet - Blunt 1g - Final Packaging - [PERSON_NAME] Boy Burnout-…" at bounding box center [69, 72] width 83 height 9
click at [45, 68] on span "M00002357083: SafeBet - Blunt 1g - Final Packaging - [PERSON_NAME] Boy Burnout-…" at bounding box center [69, 72] width 83 height 9
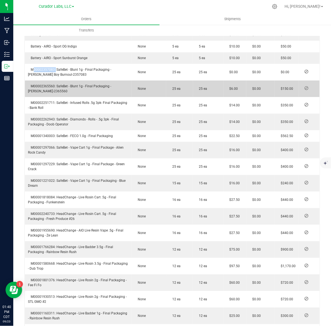
click at [36, 86] on span "M00002365560: SafeBet - Blunt 1g - Final Packaging - [PERSON_NAME]-2365560" at bounding box center [69, 88] width 83 height 9
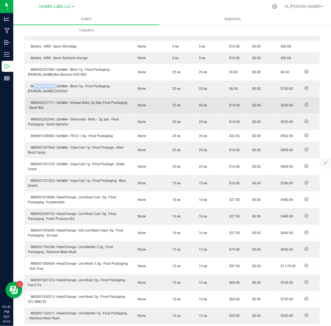
click at [48, 101] on span "M00002251711: SafeBet - Infused Rolls .5g 3pk- Final Packaging - Bank Roll" at bounding box center [77, 105] width 99 height 9
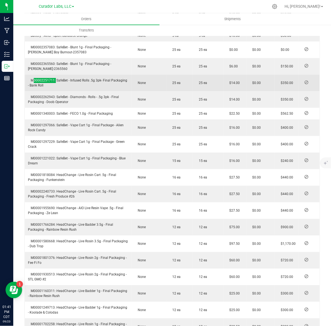
scroll to position [415, 0]
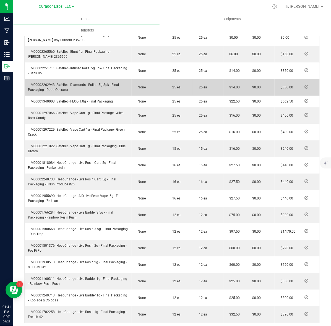
click at [46, 82] on td "M00002262943: SafeBet - Diamonds - Rolls - .5g 3pk - Final Packaging - Doob Ope…" at bounding box center [78, 87] width 107 height 17
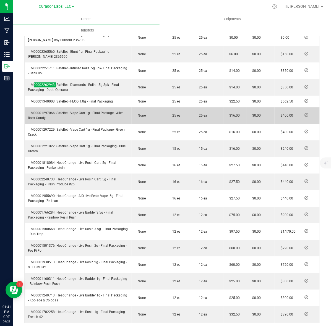
scroll to position [450, 0]
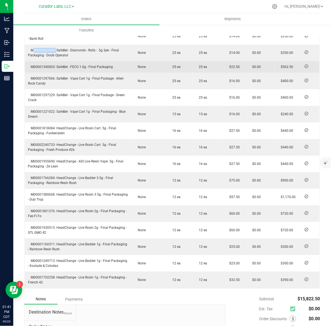
click at [39, 67] on span "M00001340003: SafeBet - FECO 1.0g - Final Packaging" at bounding box center [70, 67] width 85 height 4
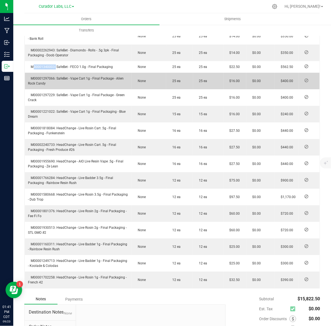
click at [46, 77] on span "M00001297066: SafeBet - Vape Cart 1g - Final Package - Alien Rock Candy" at bounding box center [76, 81] width 96 height 9
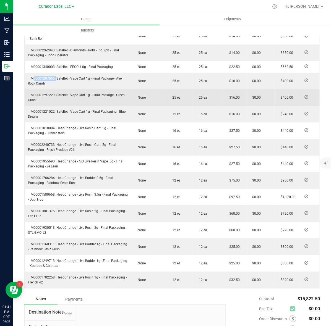
click at [40, 96] on span "M00001297229: SafeBet - Vape Cart 1g - Final Package - Green Crack" at bounding box center [76, 97] width 97 height 9
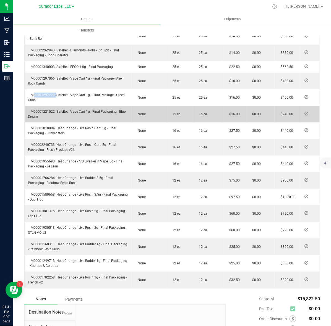
click at [39, 111] on span "M00001221022: SafeBet - Vape Cart 1g - Final Packaging - Blue Dream" at bounding box center [77, 114] width 98 height 9
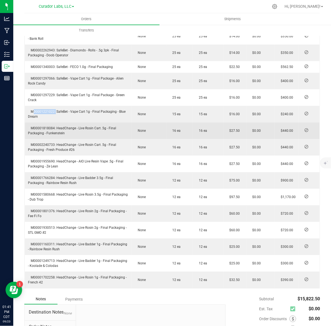
click at [50, 127] on span "M00001818084: HeadChange - Live Rosin Cart .5g - Final Packaging - Funkenstein" at bounding box center [72, 130] width 88 height 9
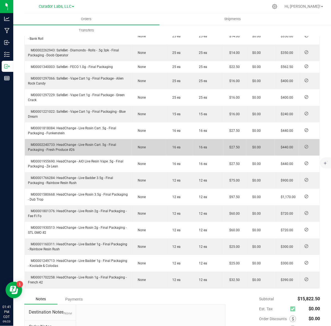
click at [52, 146] on td "M00002240733: HeadChange - Live Rosin Cart .5g - Final Packaging - Fresh Produc…" at bounding box center [78, 147] width 107 height 17
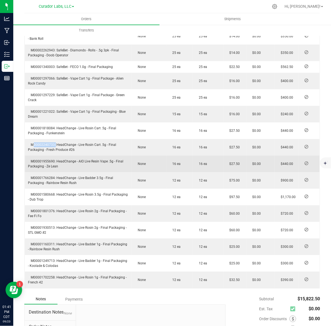
click at [43, 160] on span "M00001955690: HeadChange - AIO Live Resin Vape .5g - Final Packaging - Ze Lean" at bounding box center [75, 164] width 95 height 9
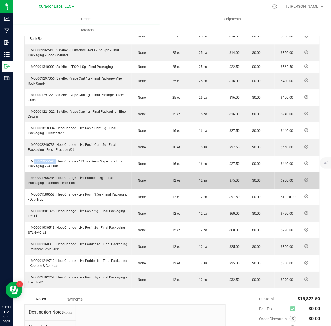
click at [48, 175] on td "M00001766284: HeadChange - Live Badder 3.5g - Final Packaging - Rainbow Resin R…" at bounding box center [78, 180] width 107 height 17
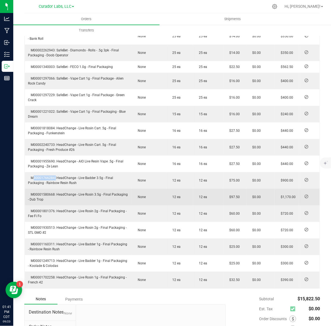
click at [44, 195] on span "M00001580668: HeadChange - Live Rosin 3.5g - Final Packaging - Dub Trop" at bounding box center [78, 197] width 100 height 9
click at [43, 195] on span "M00001580668: HeadChange - Live Rosin 3.5g - Final Packaging - Dub Trop" at bounding box center [78, 197] width 100 height 9
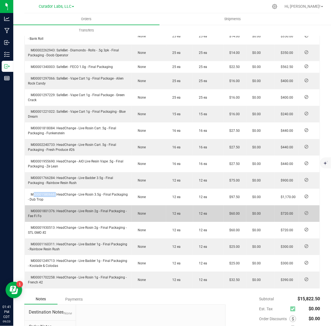
click at [45, 212] on span "M00001801376: HeadChange - Live Rosin 2g - Final Packaging - Fee Fi Fo" at bounding box center [77, 213] width 99 height 9
click at [45, 211] on span "M00001801376: HeadChange - Live Rosin 2g - Final Packaging - Fee Fi Fo" at bounding box center [77, 213] width 99 height 9
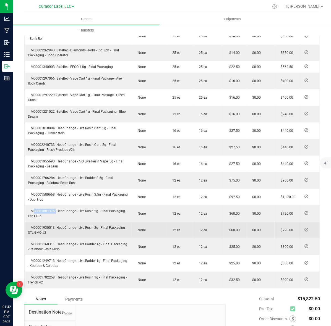
click at [49, 225] on td "M00001930513: HeadChange - Live Rosin 2g - Final Packaging - STL GMO #2" at bounding box center [78, 230] width 107 height 17
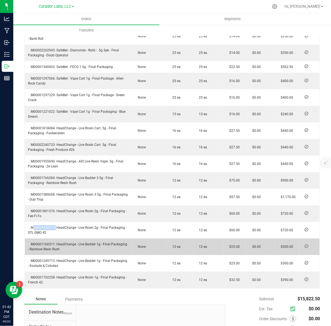
click at [47, 241] on td "M00001160311: HeadChange - Live Badder 1g - Final Packaging - Rainbow Resin Rush" at bounding box center [78, 247] width 107 height 17
click at [48, 243] on span "M00001160311: HeadChange - Live Badder 1g - Final Packaging - Rainbow Resin Rush" at bounding box center [77, 247] width 99 height 9
drag, startPoint x: 48, startPoint y: 242, endPoint x: 68, endPoint y: 244, distance: 20.0
click at [48, 243] on span "M00001160311: HeadChange - Live Badder 1g - Final Packaging - Rainbow Resin Rush" at bounding box center [77, 247] width 99 height 9
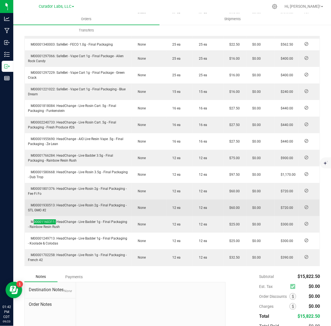
scroll to position [484, 0]
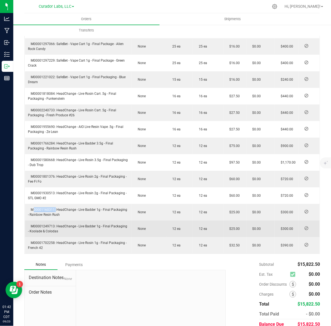
click at [42, 225] on span "M00001249713: HeadChange - Live Badder 1g - Final Packaging - Koolade & Colodas" at bounding box center [77, 229] width 99 height 9
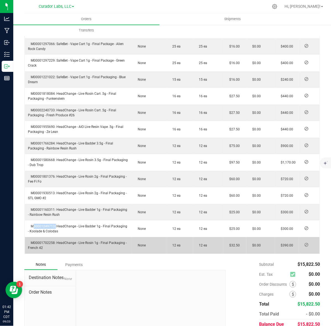
click at [30, 244] on td "M00001702258: HeadChange - Live Rosin 1g - Final Packaging - French 42" at bounding box center [78, 245] width 107 height 17
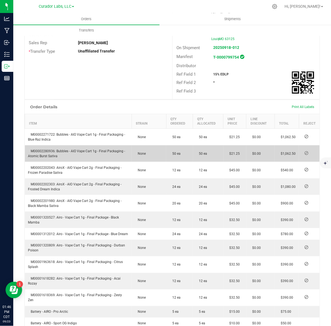
scroll to position [35, 0]
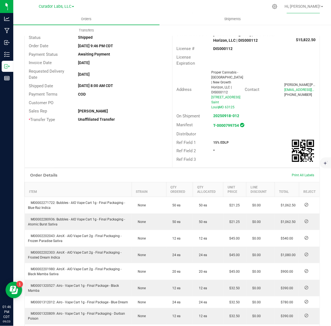
click at [141, 117] on div "Unaffiliated Transfer" at bounding box center [123, 120] width 98 height 6
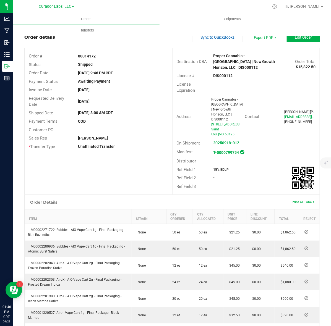
scroll to position [0, 0]
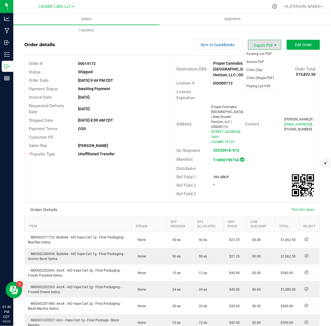
click at [273, 43] on span "Export PDF" at bounding box center [275, 45] width 4 height 4
click at [272, 59] on span "Invoice PDF" at bounding box center [260, 62] width 34 height 8
click at [294, 35] on div "Orders Shipments Transfers" at bounding box center [178, 24] width 331 height 23
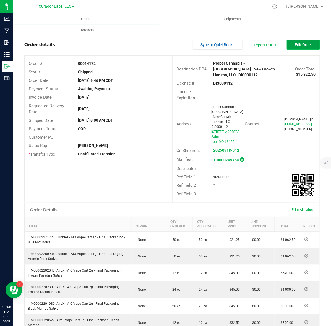
click at [295, 44] on span "Edit Order" at bounding box center [303, 45] width 17 height 4
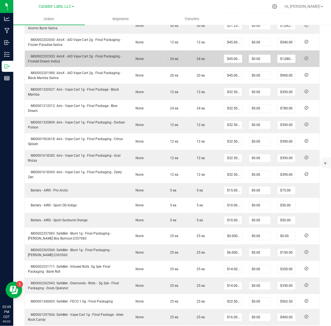
scroll to position [242, 0]
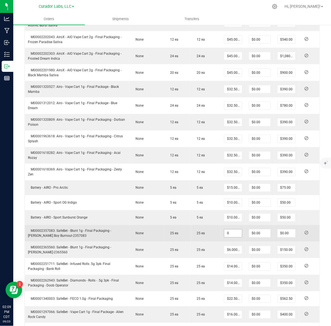
click at [231, 230] on input "0" at bounding box center [233, 234] width 18 height 8
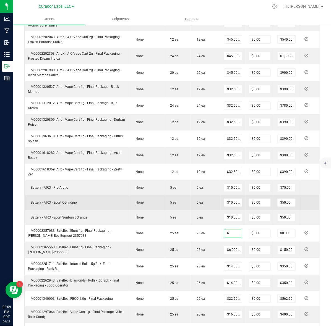
type input "$6.00000"
type input "$150.00"
click at [90, 203] on td "Battery - AIRO - Sport OG Indigo" at bounding box center [77, 203] width 105 height 15
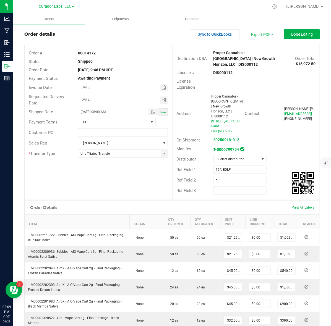
scroll to position [0, 0]
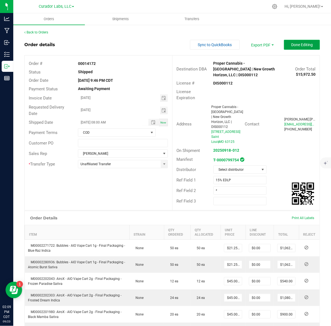
click at [293, 45] on span "Done Editing" at bounding box center [302, 45] width 22 height 4
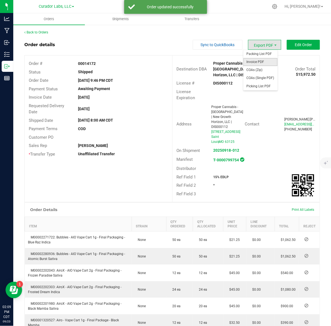
click at [263, 62] on span "Invoice PDF" at bounding box center [260, 62] width 34 height 8
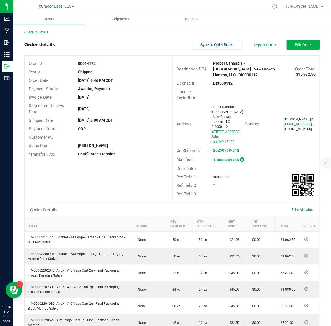
click at [300, 73] on strong "$15,972.50" at bounding box center [306, 74] width 20 height 4
click at [45, 33] on link "Back to Orders" at bounding box center [36, 32] width 24 height 4
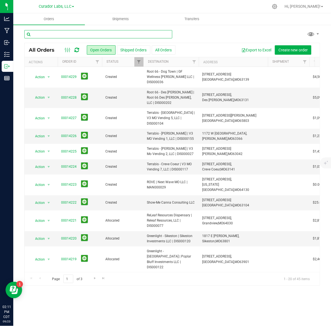
click at [83, 35] on input "text" at bounding box center [98, 34] width 148 height 8
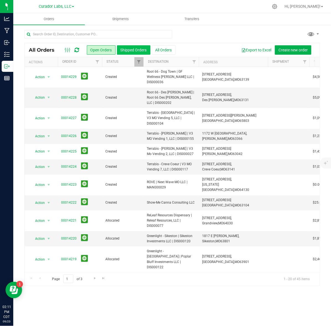
click at [136, 54] on button "Shipped Orders" at bounding box center [133, 49] width 33 height 9
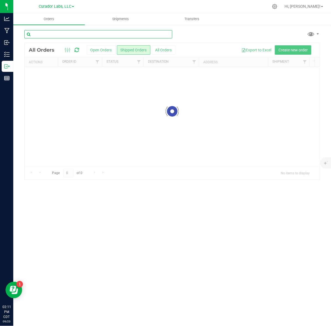
click at [108, 33] on input "text" at bounding box center [98, 34] width 148 height 8
type input "proper"
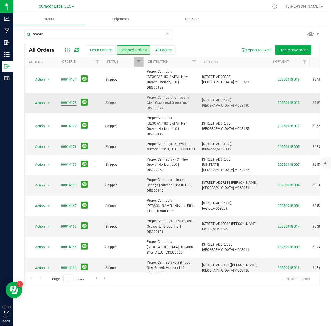
click at [67, 100] on link "00014173" at bounding box center [68, 102] width 15 height 5
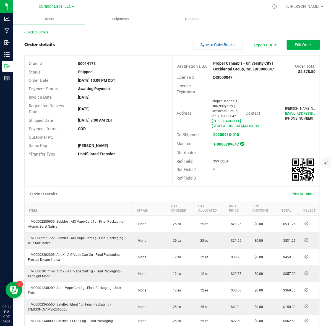
click at [40, 31] on link "Back to Orders" at bounding box center [36, 32] width 24 height 4
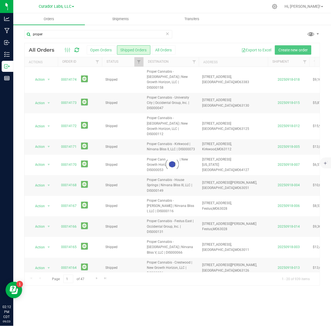
click at [68, 98] on div at bounding box center [172, 164] width 295 height 243
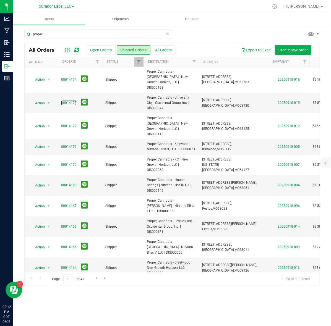
click at [68, 100] on link "00014173" at bounding box center [68, 102] width 15 height 5
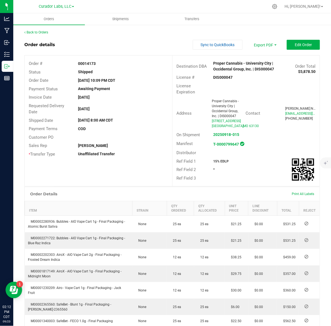
click at [219, 76] on strong "DIS000047" at bounding box center [223, 77] width 19 height 4
click at [83, 61] on strong "00014173" at bounding box center [87, 63] width 18 height 4
click at [216, 163] on strong "15% EDLP" at bounding box center [221, 162] width 15 height 4
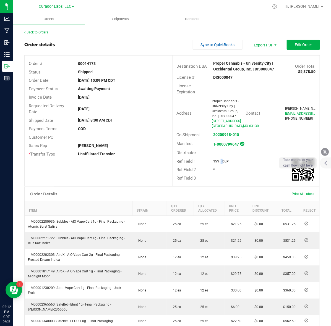
click at [216, 163] on strong "15% EDLP" at bounding box center [221, 162] width 15 height 4
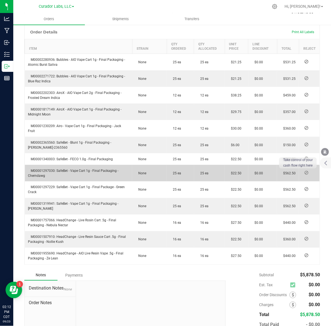
scroll to position [173, 0]
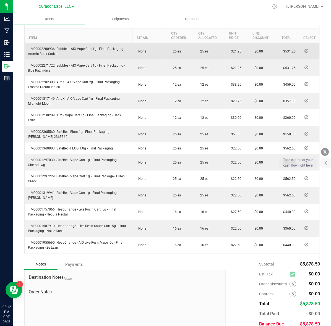
click at [51, 54] on span "M00002280936: Bubbles - AIO Vape Cart 1g - Final Packaging - Atomic Burst Sativa" at bounding box center [76, 51] width 97 height 9
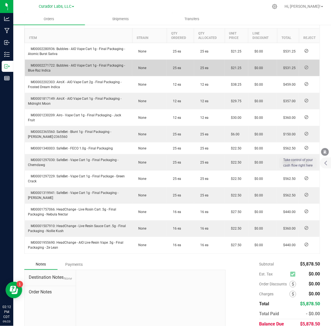
click at [36, 71] on span "M00002271722: Bubbles - AIO Vape Cart 1g - Final Packaging - Blue Raz Indica" at bounding box center [76, 68] width 97 height 9
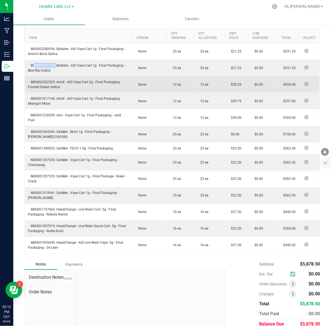
click at [34, 89] on span "M00002202303: AiroX - AIO Vape Cart 2g - Final Packaging - Frosted Dream Indica" at bounding box center [74, 84] width 93 height 9
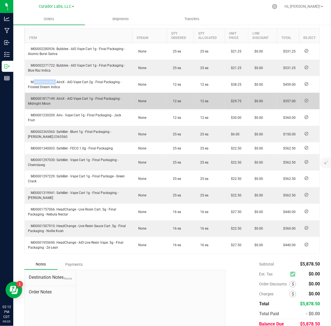
click at [46, 105] on span "M00001817149: AiroX - AIO Vape Cart 1g - Final Packaging - Midnight Moon" at bounding box center [74, 101] width 93 height 9
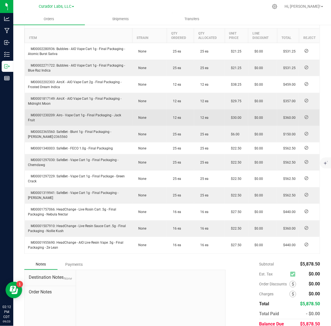
click at [48, 120] on span "M00001230209: Airo - Vape Cart 1g - Final Packaging - Jack Fruit" at bounding box center [74, 117] width 93 height 9
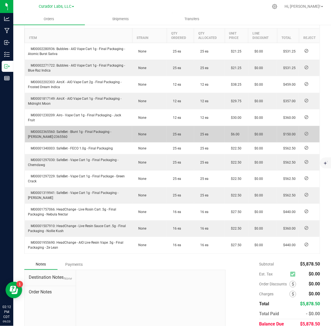
click at [49, 133] on td "M00002365560: SafeBet - Blunt 1g - Final Packaging - [PERSON_NAME]-2365560" at bounding box center [79, 134] width 108 height 17
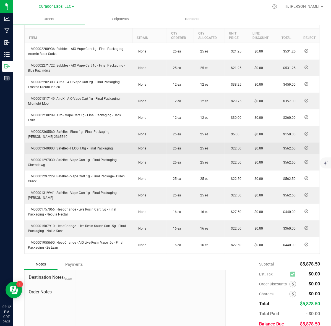
click at [45, 150] on span "M00001340003: SafeBet - FECO 1.0g - Final Packaging" at bounding box center [70, 149] width 85 height 4
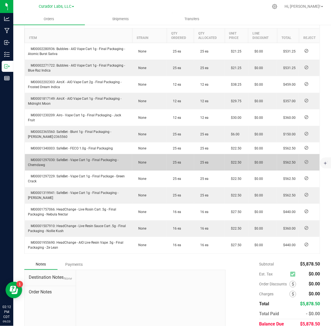
click at [37, 164] on span "M00001297030: SafeBet - Vape Cart 1g - Final Packaging - Chemdawg" at bounding box center [73, 162] width 90 height 9
click at [37, 163] on span "M00001297030: SafeBet - Vape Cart 1g - Final Packaging - Chemdawg" at bounding box center [73, 162] width 90 height 9
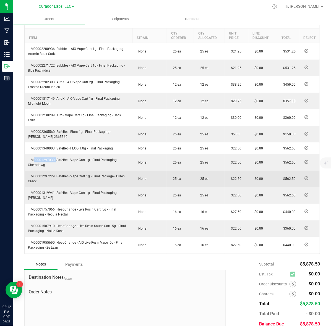
click at [46, 183] on span "M00001297229: SafeBet - Vape Cart 1g - Final Package - Green Crack" at bounding box center [76, 179] width 97 height 9
click at [50, 181] on span "M00001297229: SafeBet - Vape Cart 1g - Final Package - Green Crack" at bounding box center [76, 179] width 97 height 9
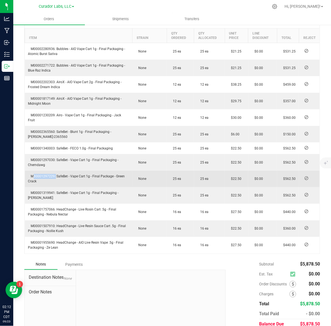
click at [50, 181] on span "M00001297229: SafeBet - Vape Cart 1g - Final Package - Green Crack" at bounding box center [76, 179] width 97 height 9
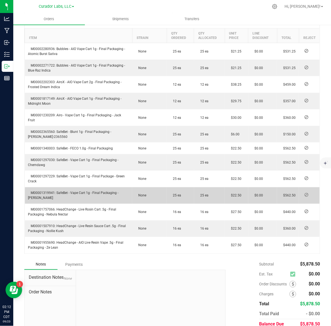
click at [53, 198] on span "M00001319941: SafeBet - Vape Cart 1g - Final Packaging - [PERSON_NAME]" at bounding box center [73, 195] width 90 height 9
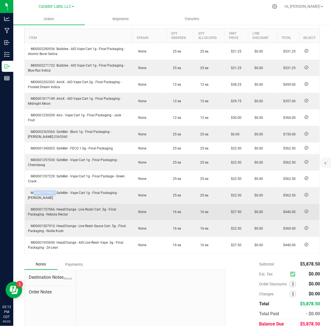
click at [50, 214] on span "M00001757066: HeadChange - Live Rosin Cart .5g - Final Packaging - Nebula Nectar" at bounding box center [72, 212] width 88 height 9
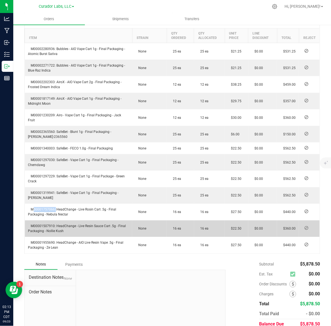
click at [31, 227] on td "M00001507910: HeadChange - Live Resin Sauce Cart .5g - Final Packaging - Nollie…" at bounding box center [79, 229] width 108 height 17
click at [34, 230] on span "M00001507910: HeadChange - Live Resin Sauce Cart .5g - Final Packaging - Nollie…" at bounding box center [77, 229] width 98 height 9
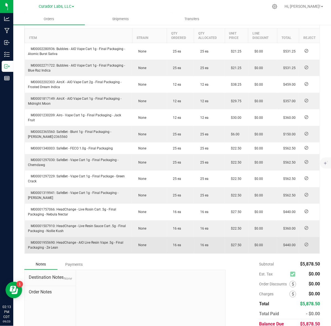
click at [50, 247] on span "M00001955690: HeadChange - AIO Live Resin Vape .5g - Final Packaging - Ze Lean" at bounding box center [75, 245] width 95 height 9
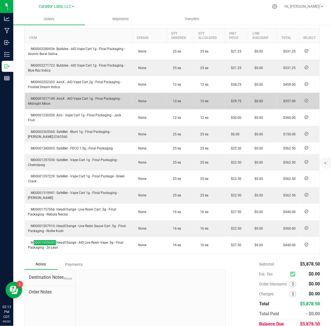
scroll to position [0, 0]
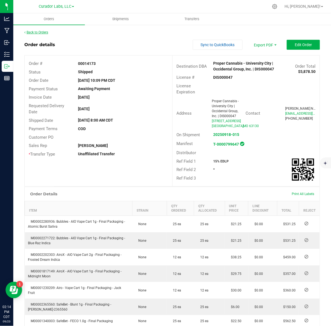
click at [41, 31] on link "Back to Orders" at bounding box center [36, 32] width 24 height 4
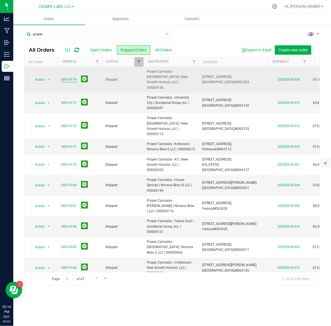
click at [64, 77] on link "00014174" at bounding box center [68, 79] width 15 height 5
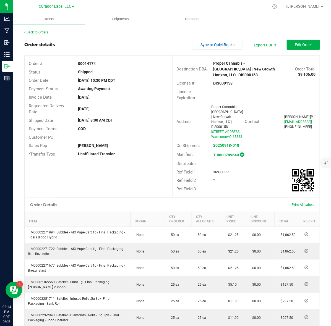
click at [220, 79] on div "License # DIS000158" at bounding box center [246, 83] width 147 height 9
click at [93, 64] on strong "00014174" at bounding box center [87, 63] width 18 height 4
click at [213, 168] on div "Ref Field 1 15% EDLP" at bounding box center [246, 172] width 147 height 9
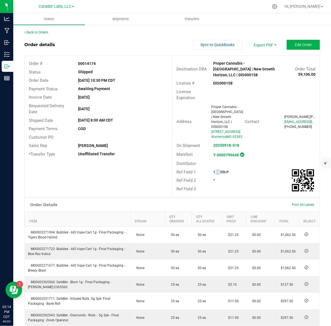
click at [213, 168] on div "Ref Field 1 15% EDLP" at bounding box center [246, 172] width 147 height 9
click at [218, 172] on strong "15% EDLP" at bounding box center [221, 172] width 15 height 4
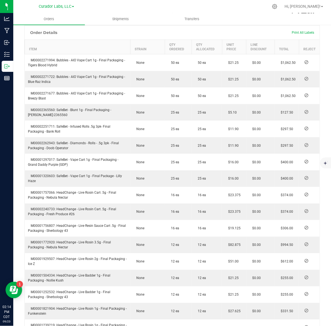
scroll to position [173, 0]
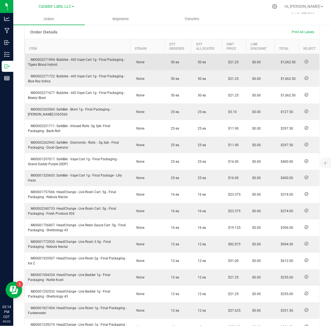
click at [45, 56] on td "M00002271994: Bubbles - AIO Vape Cart 1g - Final Packaging - Tigers Blood Hybrid" at bounding box center [78, 62] width 106 height 17
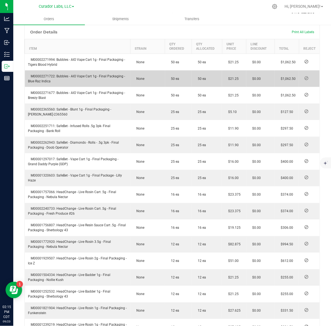
click at [39, 77] on span "M00002271722: Bubbles - AIO Vape Cart 1g - Final Packaging - Blue Raz Indica" at bounding box center [76, 78] width 97 height 9
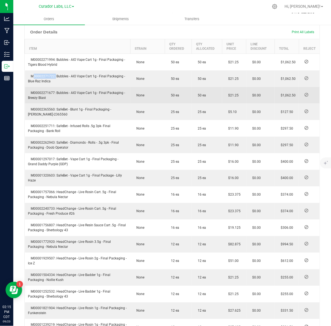
click at [43, 94] on td "M00002271677: Bubbles - AIO Vape Cart 1g - Final Packaging - Breezy Blast" at bounding box center [78, 95] width 106 height 17
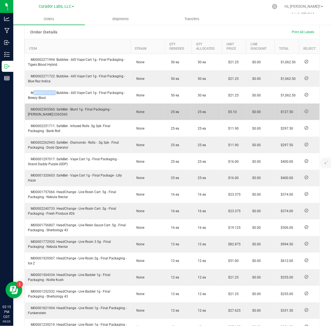
click at [45, 108] on span "M00002365560: SafeBet - Blunt 1g - Final Packaging - [PERSON_NAME]-2365560" at bounding box center [69, 112] width 83 height 9
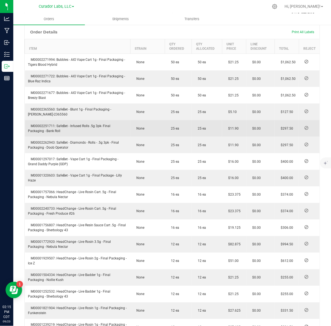
click at [47, 124] on span "M00002251711: SafeBet - Infused Rolls .5g 3pk- Final Packaging - Bank Roll" at bounding box center [69, 128] width 82 height 9
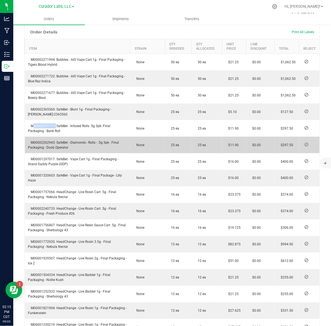
click at [47, 142] on span "M00002262943: SafeBet - Diamonds - Rolls - .5g 3pk - Final Packaging - Doob Ope…" at bounding box center [73, 145] width 91 height 9
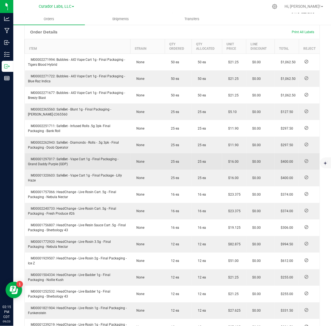
click at [51, 158] on span "M00001297017: SafeBet - Vape Cart 1g - Final Packaging - Grand Daddy Purple (GD…" at bounding box center [73, 161] width 90 height 9
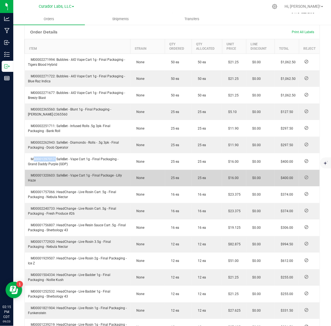
click at [40, 177] on td "M00001320603: SafeBet - Vape Cart 1g - Final Package - Lilly Haze" at bounding box center [78, 178] width 106 height 17
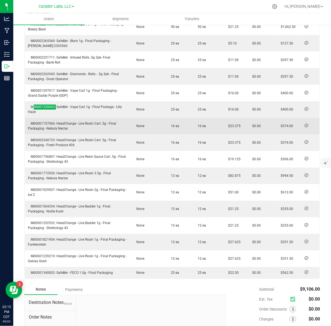
scroll to position [242, 0]
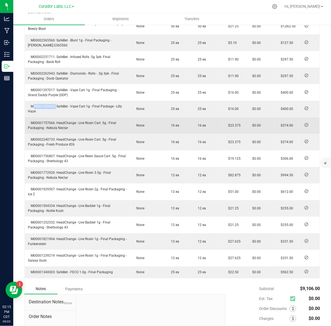
click at [46, 121] on span "M00001757066: HeadChange - Live Rosin Cart .5g - Final Packaging - Nebula Nectar" at bounding box center [72, 125] width 88 height 9
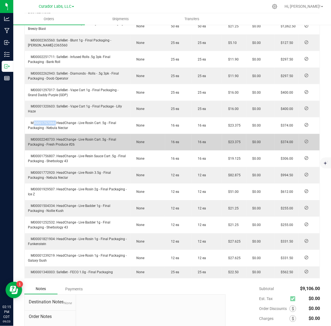
click at [49, 137] on td "M00002240733: HeadChange - Live Rosin Cart .5g - Final Packaging - Fresh Produc…" at bounding box center [78, 142] width 106 height 17
click at [49, 138] on span "M00002240733: HeadChange - Live Rosin Cart .5g - Final Packaging - Fresh Produc…" at bounding box center [72, 142] width 88 height 9
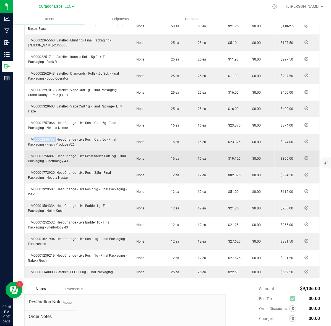
click at [44, 156] on span "M00001756807: HeadChange - Live Resin Sauce Cart .5g - Final Packaging - Sherbo…" at bounding box center [77, 159] width 98 height 9
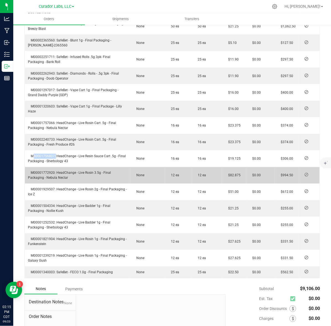
click at [37, 172] on span "M00001772920: HeadChange - Live Rosin 3.5g - Final Packaging - Nebula Nectar" at bounding box center [69, 175] width 83 height 9
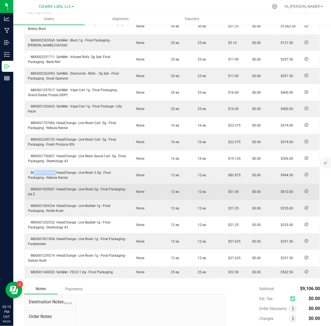
click at [49, 188] on span "M00001929507: HeadChange - Live Rosin 2g - Final Packaging - Ice Z" at bounding box center [77, 192] width 99 height 9
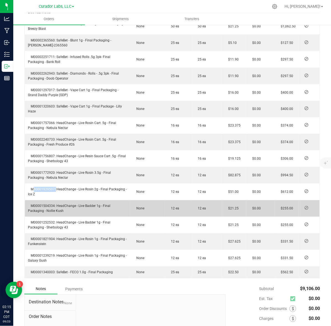
click at [40, 207] on span "M00001504334: HeadChange - Live Badder 1g - Final Packaging - Nollie Kush" at bounding box center [69, 208] width 82 height 9
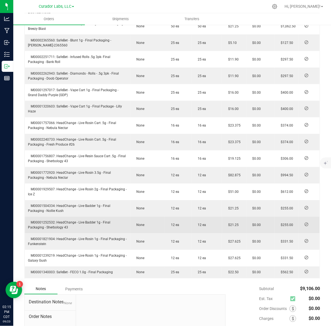
click at [45, 223] on span "M00001252532: HeadChange - Live Badder 1g - Final Packaging - Sherbology 43" at bounding box center [69, 225] width 82 height 9
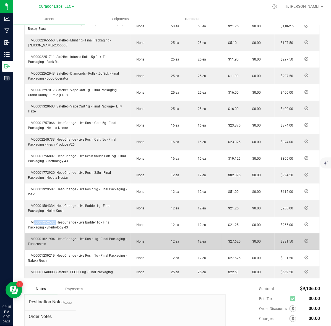
click at [42, 238] on span "M00001821904: HeadChange - Live Rosin 1g - Final Packaging - Funkenstein" at bounding box center [77, 242] width 99 height 9
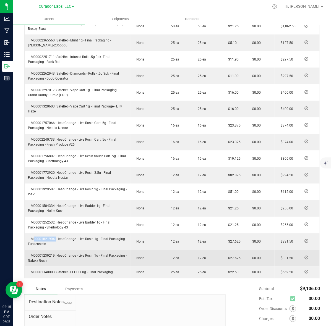
click at [40, 254] on span "M00001239219: HeadChange - Live Rosin 1g - Final Packaging - Galaxy Gush" at bounding box center [77, 258] width 99 height 9
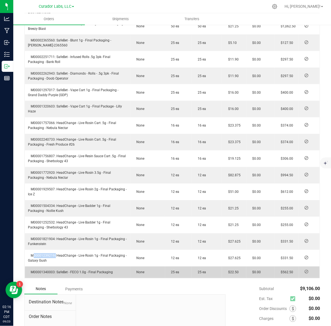
click at [50, 272] on span "M00001340003: SafeBet - FECO 1.0g - Final Packaging" at bounding box center [70, 273] width 85 height 4
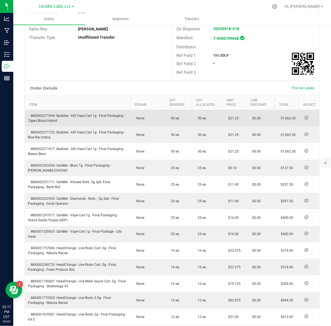
scroll to position [0, 0]
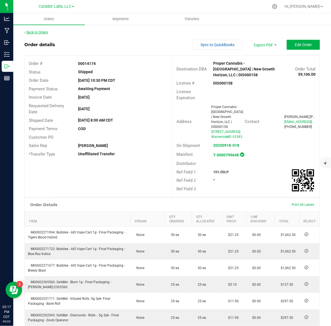
click at [36, 33] on div "Back to Orders" at bounding box center [172, 32] width 296 height 5
click at [35, 29] on div "Back to Orders Order details Sync to QuickBooks Export PDF Edit Order Order # 0…" at bounding box center [172, 320] width 318 height 593
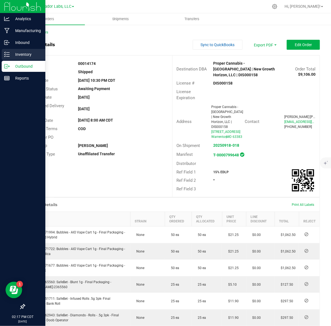
click at [11, 56] on p "Inventory" at bounding box center [26, 54] width 33 height 7
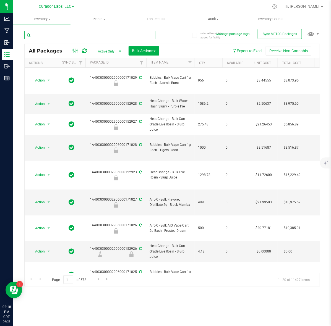
click at [98, 31] on input "text" at bounding box center [89, 35] width 131 height 8
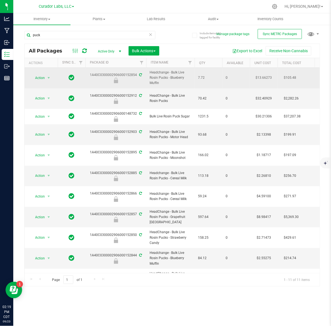
click at [176, 77] on span "Headchange - Bulk Live Rosin Pucks - Blueberry Muffin" at bounding box center [171, 78] width 42 height 16
click at [172, 79] on span "Headchange - Bulk Live Rosin Pucks - Blueberry Muffin" at bounding box center [171, 78] width 42 height 16
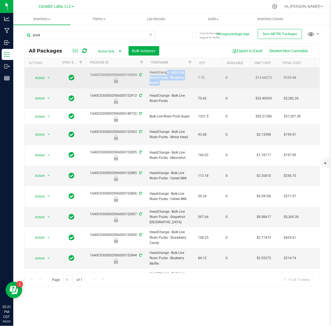
click at [172, 79] on span "Headchange - Bulk Live Rosin Pucks - Blueberry Muffin" at bounding box center [171, 78] width 42 height 16
drag, startPoint x: 170, startPoint y: 78, endPoint x: 175, endPoint y: 82, distance: 6.7
click at [175, 82] on span "Headchange - Bulk Live Rosin Pucks - Blueberry Muffin" at bounding box center [171, 78] width 42 height 16
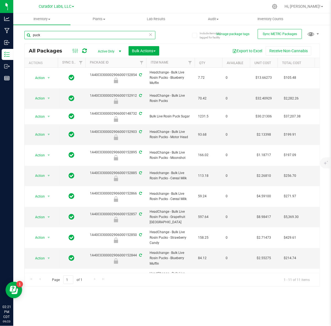
click at [98, 34] on input "puck" at bounding box center [89, 35] width 131 height 8
paste input "Blueberry Muffin"
type input "Blueberry Muffin"
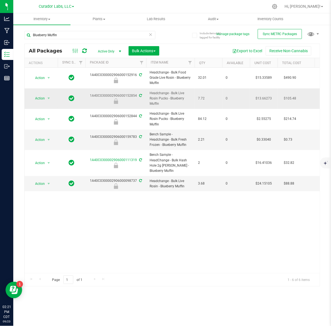
click at [267, 99] on td "$13.66273" at bounding box center [264, 99] width 28 height 21
click at [265, 99] on span "13.66273 13.66273" at bounding box center [263, 98] width 26 height 8
click at [265, 99] on input "13.66273" at bounding box center [262, 99] width 25 height 8
click at [222, 228] on div "Action Action Edit attributes Global inventory Package audit log Print package …" at bounding box center [172, 171] width 295 height 206
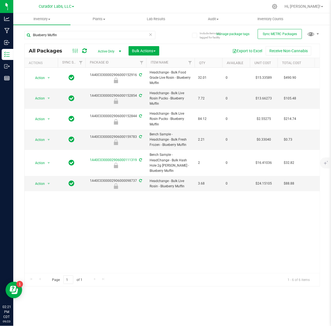
click at [180, 235] on div "Action Action Edit attributes Global inventory Package audit log Print package …" at bounding box center [172, 171] width 295 height 206
click at [193, 247] on div "Action Action Edit attributes Global inventory Package audit log Print package …" at bounding box center [172, 171] width 295 height 206
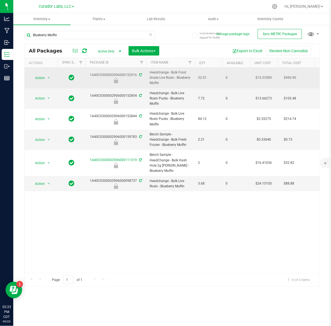
drag, startPoint x: 89, startPoint y: 76, endPoint x: 135, endPoint y: 75, distance: 45.6
click at [135, 75] on div "1A40C0300002906000152916" at bounding box center [116, 77] width 63 height 11
click at [259, 79] on td "$15.33589" at bounding box center [264, 78] width 28 height 21
click at [259, 79] on span "15.33589 15.33589" at bounding box center [263, 78] width 26 height 8
click at [259, 79] on input "15.33589" at bounding box center [262, 78] width 25 height 8
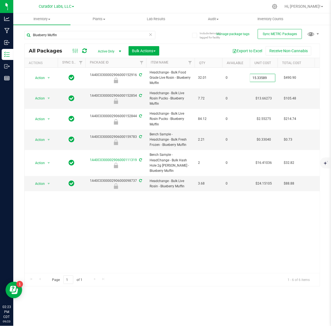
type input "17.9833032506"
click at [248, 237] on div "All Packages Active Only Active Only Lab Samples Locked All External Internal B…" at bounding box center [172, 165] width 296 height 243
click at [259, 98] on td "$13.66273" at bounding box center [264, 99] width 28 height 21
click at [259, 98] on input "13.66273" at bounding box center [262, 99] width 25 height 8
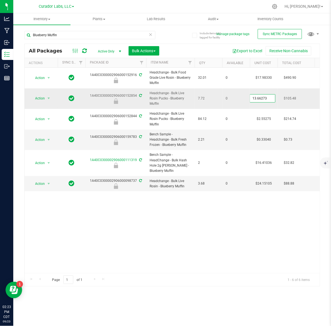
type input "2.6855735035"
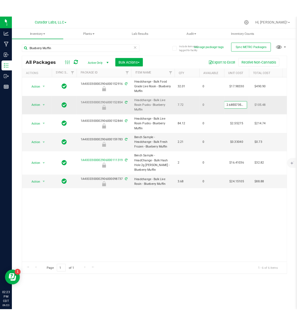
scroll to position [0, 1]
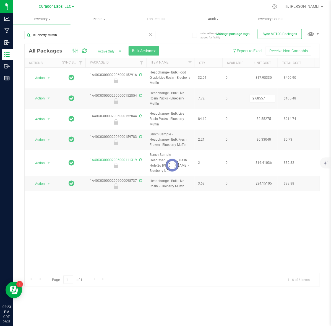
click at [197, 212] on div "Loading... All Packages Active Only Active Only Lab Samples Locked All External…" at bounding box center [172, 165] width 296 height 243
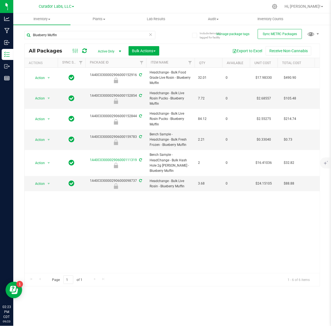
click at [84, 51] on icon at bounding box center [84, 51] width 5 height 6
click at [151, 34] on icon at bounding box center [151, 34] width 4 height 7
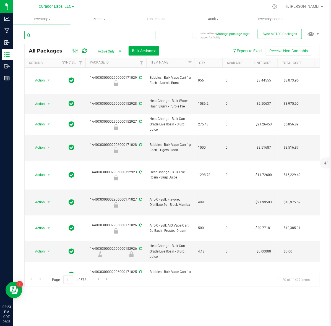
click at [80, 36] on input "text" at bounding box center [89, 35] width 131 height 8
type input "puck"
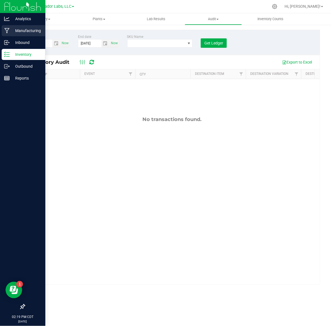
click at [6, 30] on icon at bounding box center [6, 31] width 5 height 6
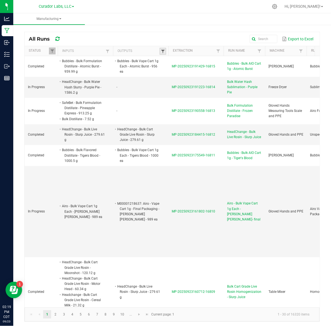
click at [161, 51] on span at bounding box center [163, 51] width 4 height 4
click at [187, 63] on input "text" at bounding box center [191, 63] width 57 height 8
paste input "Headchange - Bulk Live Rosin Pucks - Blueberry Muffin"
type input "Headchange - Bulk Live Rosin Pucks - Blueberry Muffin"
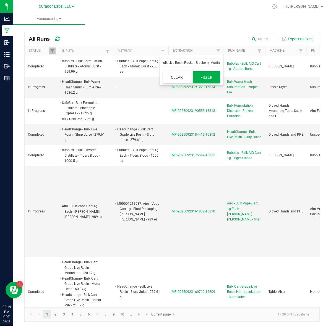
scroll to position [0, 0]
click at [204, 77] on button "Filter" at bounding box center [207, 77] width 28 height 12
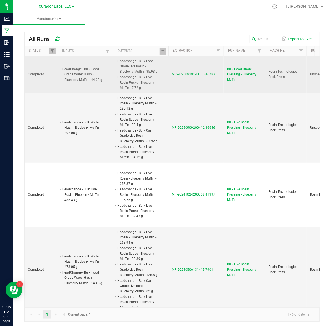
drag, startPoint x: 171, startPoint y: 76, endPoint x: 215, endPoint y: 80, distance: 44.5
click at [215, 80] on td "MP-20250919140310-16783" at bounding box center [195, 74] width 55 height 37
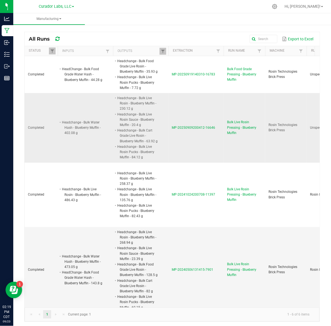
copy span "MP-20250919140310-16783"
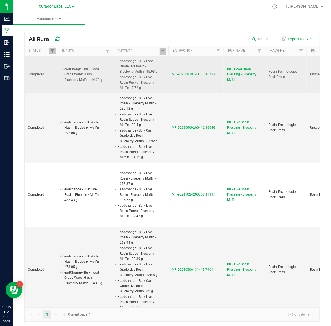
click at [180, 72] on span "MP-20250919140310-16783" at bounding box center [193, 74] width 43 height 4
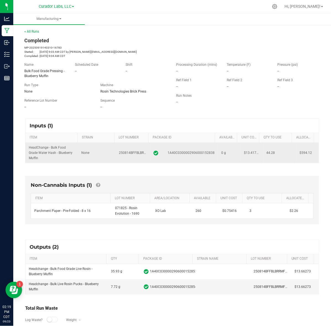
drag, startPoint x: 29, startPoint y: 148, endPoint x: 305, endPoint y: 159, distance: 275.7
click at [305, 159] on tr "HeadChange - Bulk Food Grade Water Hash - Blueberry Muffin None 250814BFFBLBRRM…" at bounding box center [171, 153] width 293 height 20
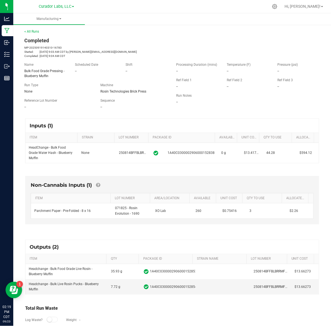
copy tr "HeadChange - Bulk Food Grade Water Hash - Blueberry Muffin None 250814BFFBLBRRM…"
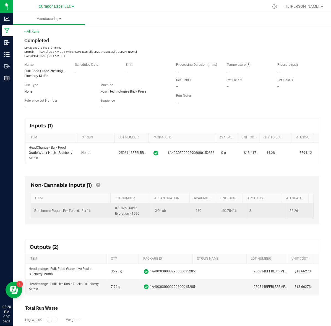
drag, startPoint x: 34, startPoint y: 215, endPoint x: 301, endPoint y: 216, distance: 266.9
click at [301, 216] on tr "Parchment Paper - Pre-Folded - 8 x 16 071825 - Rosin Evolution - 1690 XO Lab 26…" at bounding box center [172, 211] width 282 height 15
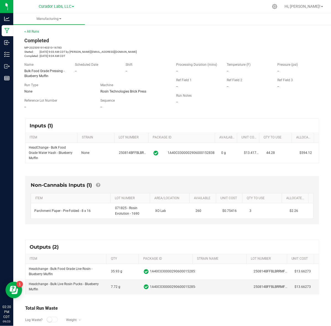
copy tr "Parchment Paper - Pre-Folded - 8 x 16 071825 - Rosin Evolution - 1690 XO Lab 26…"
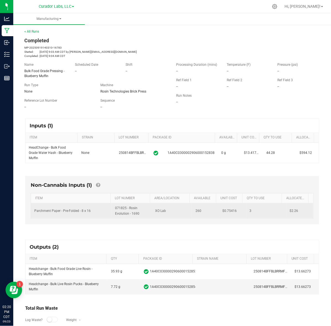
scroll to position [21, 0]
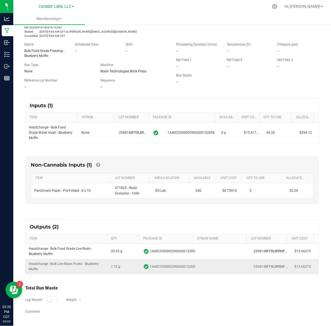
drag, startPoint x: 30, startPoint y: 249, endPoint x: 302, endPoint y: 269, distance: 272.9
click at [302, 269] on tbody "Headchange - Bulk Food Grade Live Rosin - Blueberry Muffin 35.93 g 1A40C0300002…" at bounding box center [171, 259] width 293 height 30
copy tbody "Headchange - Bulk Food Grade Live Rosin - Blueberry Muffin 35.93 g 1A40C0300002…"
